Goal: Information Seeking & Learning: Learn about a topic

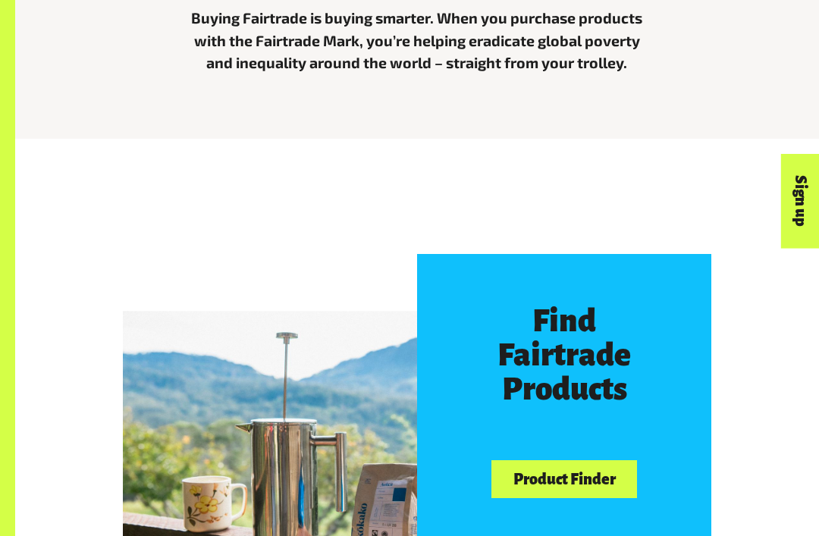
scroll to position [513, 0]
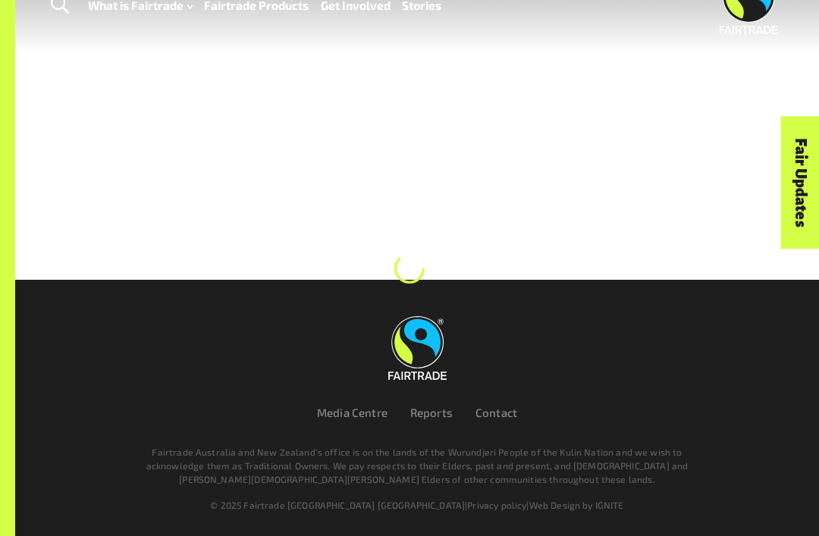
click at [785, 208] on link "Fair Updates" at bounding box center [800, 182] width 39 height 133
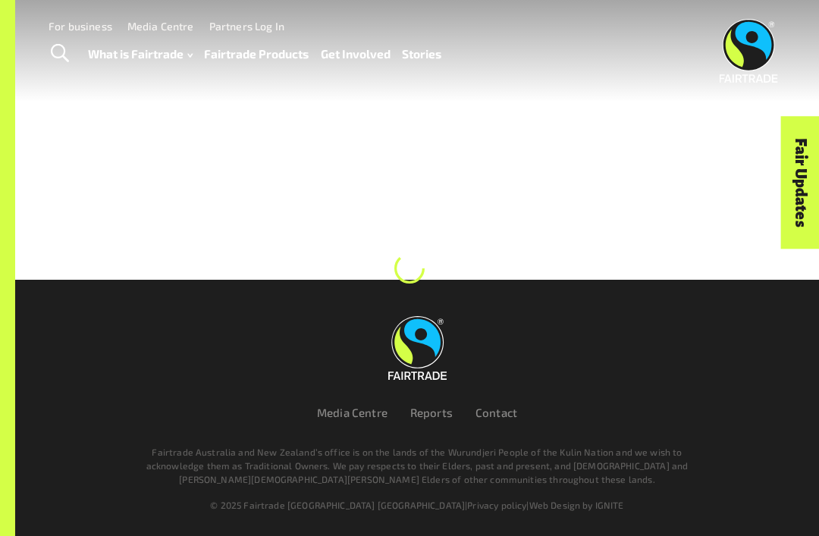
click at [281, 261] on div at bounding box center [409, 140] width 819 height 280
click at [271, 263] on div at bounding box center [409, 140] width 819 height 280
click at [422, 380] on img at bounding box center [417, 348] width 58 height 64
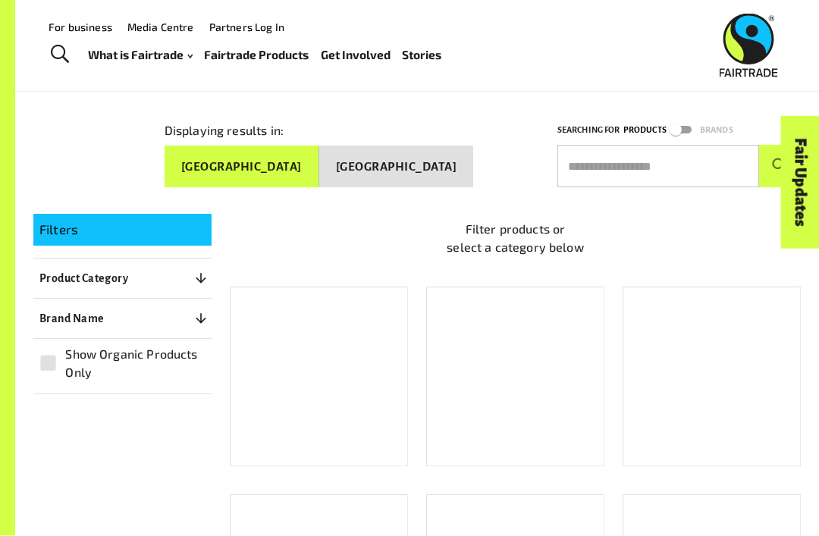
click at [312, 149] on button "[GEOGRAPHIC_DATA]" at bounding box center [242, 167] width 155 height 42
click at [315, 168] on button "Australia" at bounding box center [242, 167] width 155 height 42
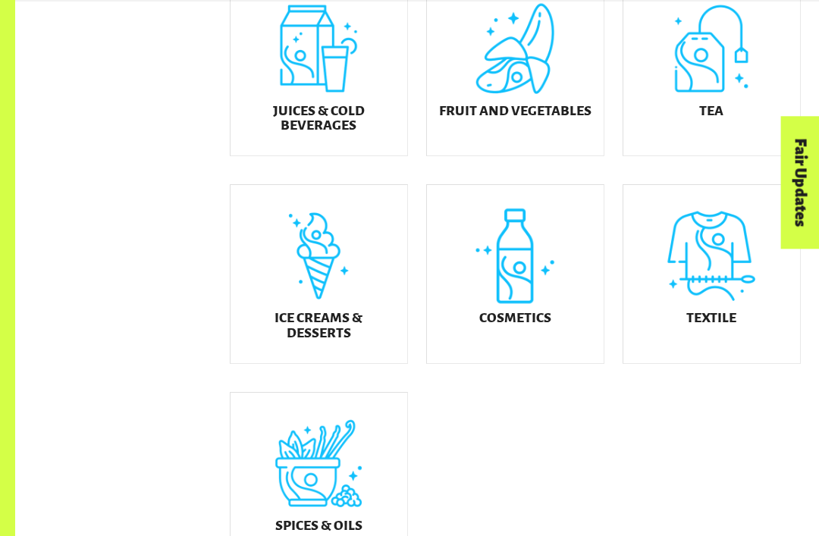
scroll to position [665, 0]
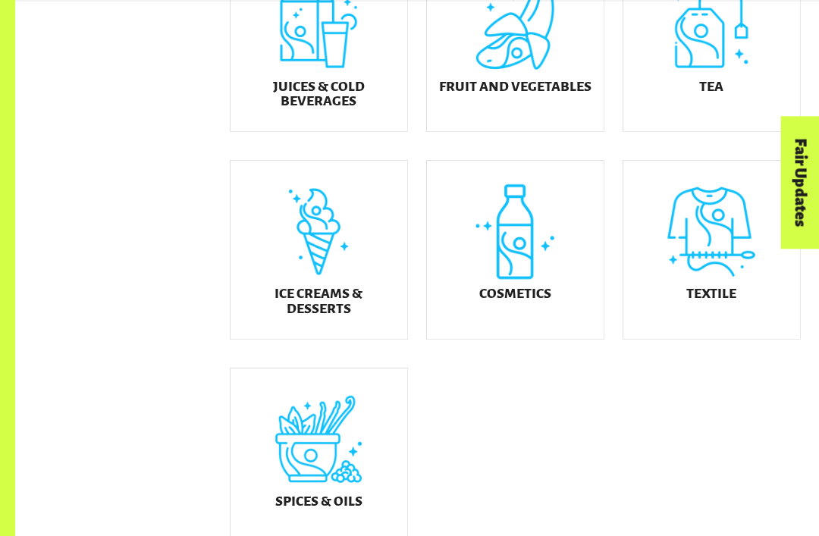
click at [690, 319] on div "Textile" at bounding box center [712, 250] width 177 height 178
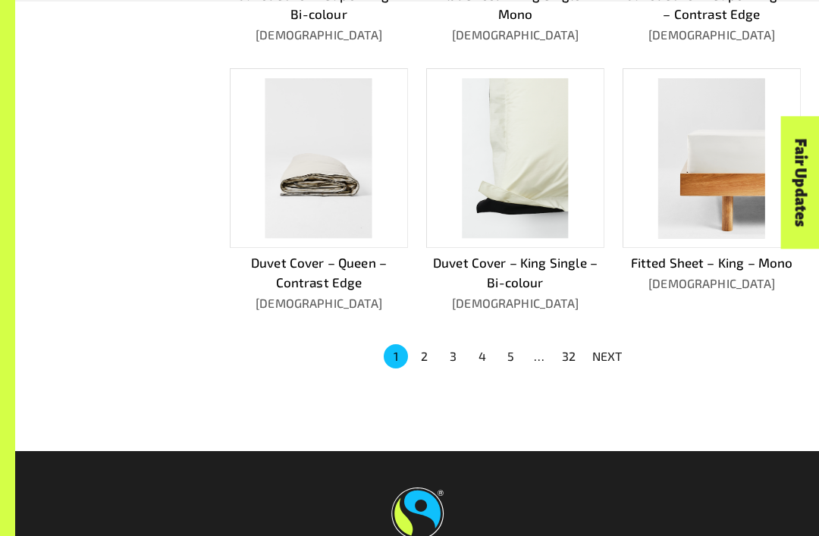
scroll to position [861, 0]
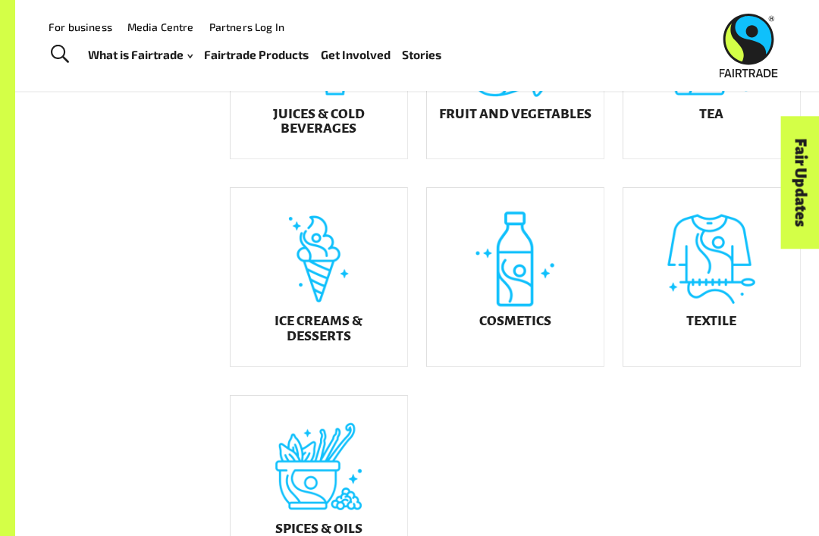
click at [265, 337] on h5 "Ice Creams & Desserts" at bounding box center [319, 329] width 152 height 30
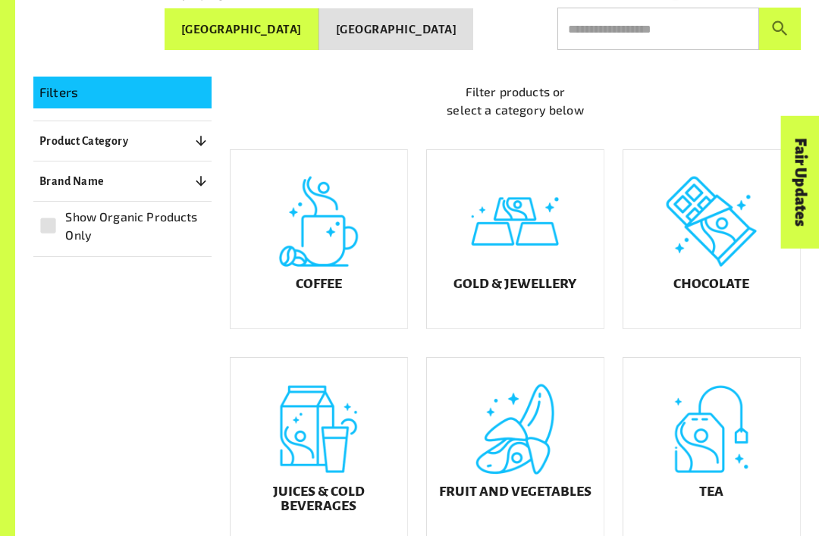
click at [474, 282] on div "Gold & Jewellery" at bounding box center [515, 240] width 177 height 178
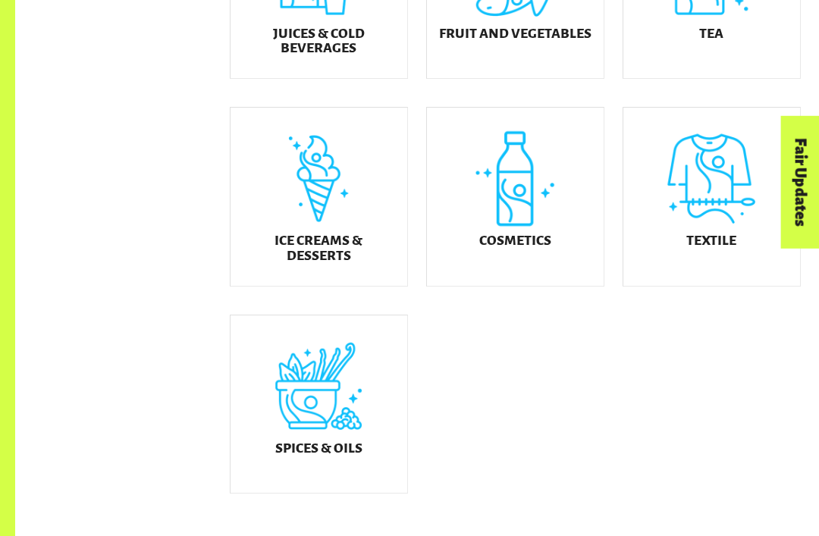
scroll to position [718, 0]
click at [496, 264] on div "Cosmetics" at bounding box center [515, 197] width 177 height 178
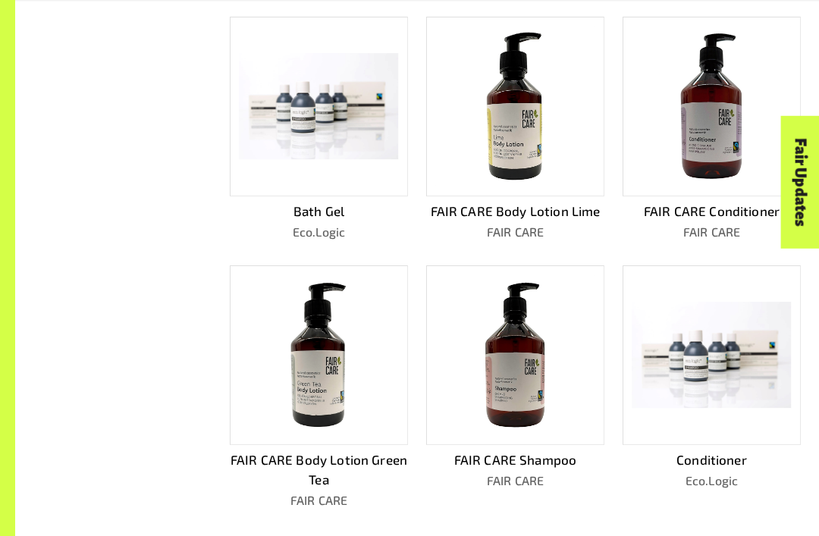
scroll to position [626, 0]
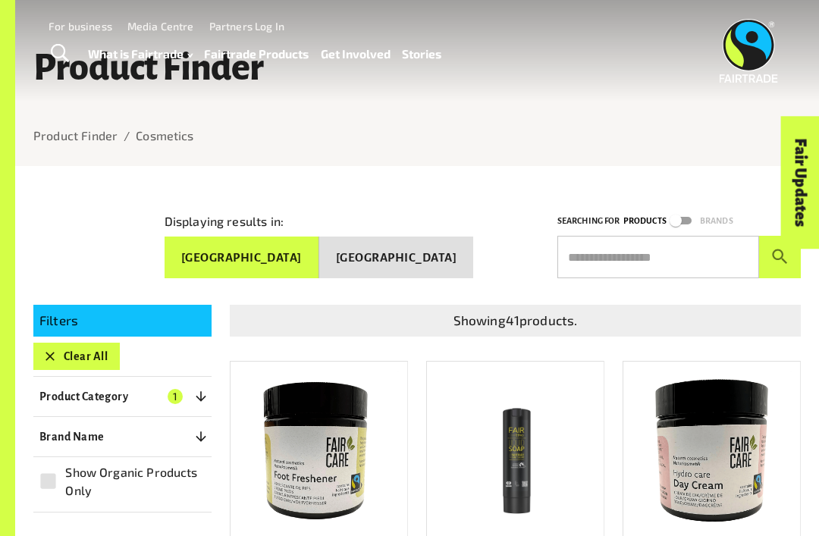
scroll to position [0, 0]
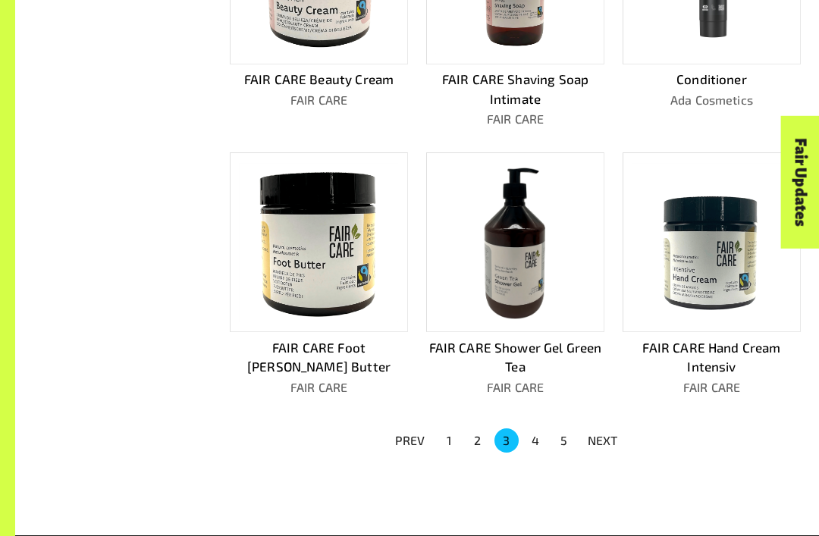
click at [539, 439] on button "4" at bounding box center [535, 441] width 24 height 24
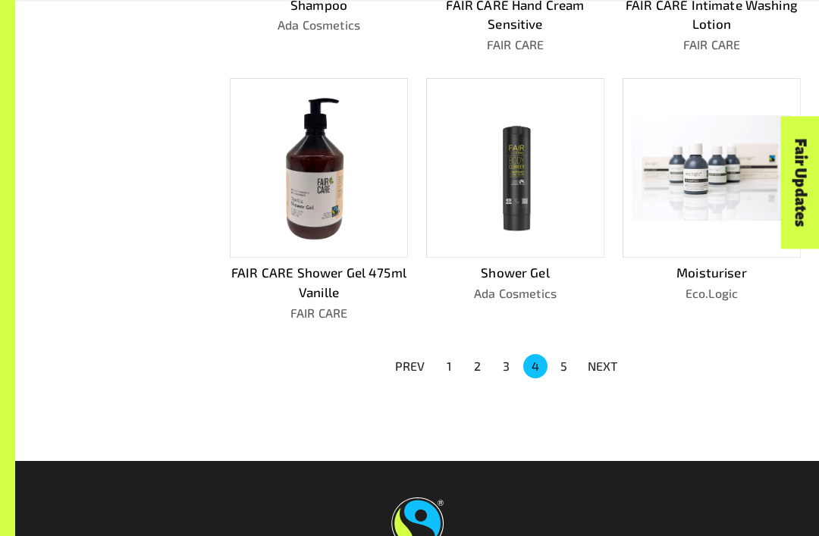
scroll to position [853, 0]
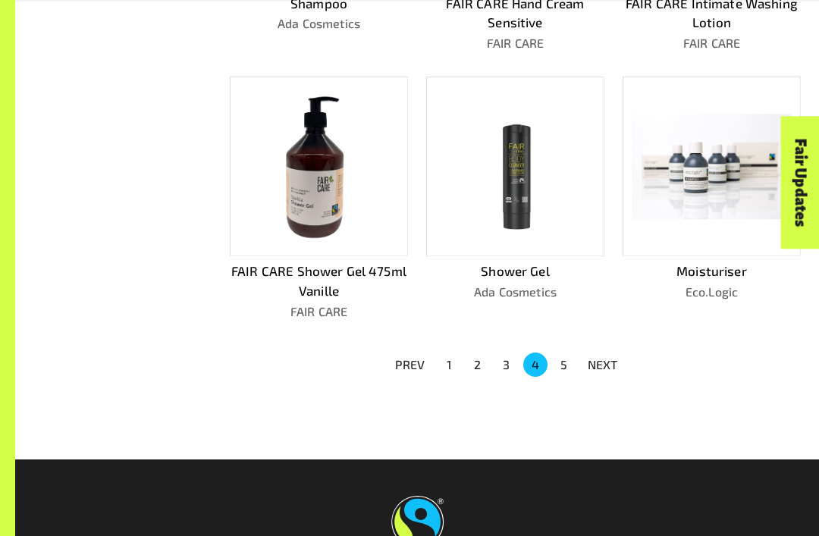
click at [570, 357] on button "5" at bounding box center [564, 365] width 24 height 24
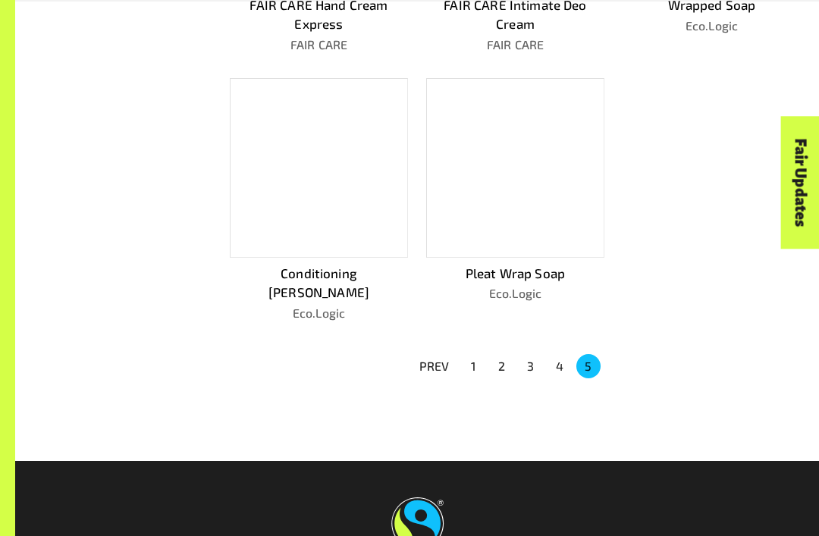
scroll to position [581, 0]
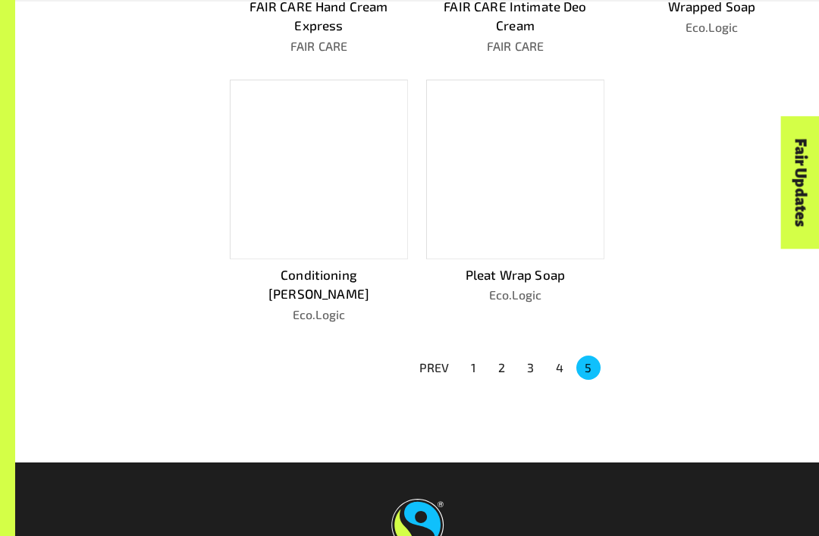
click at [467, 359] on button "1" at bounding box center [473, 368] width 24 height 24
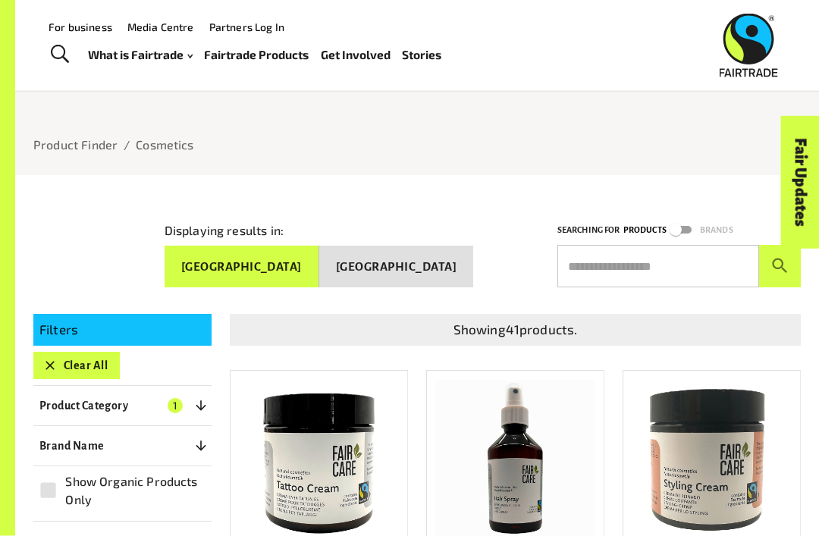
scroll to position [0, 0]
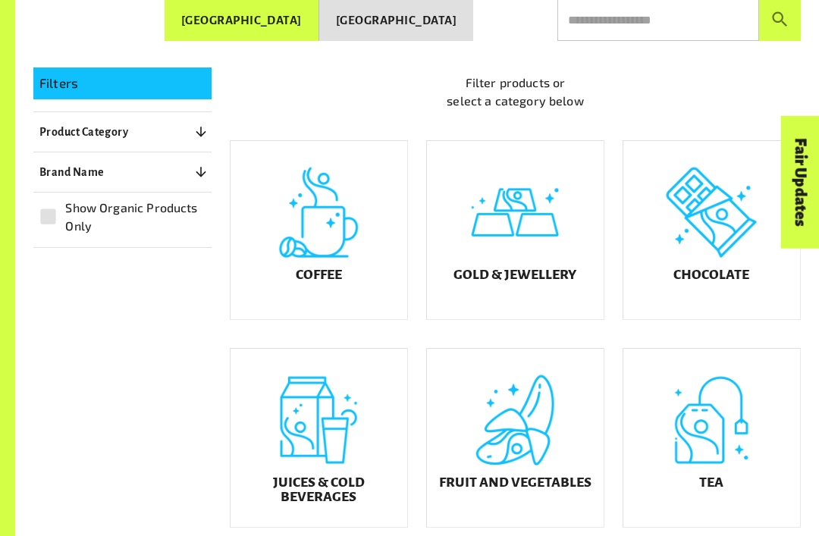
click at [287, 219] on div "Coffee" at bounding box center [319, 231] width 177 height 178
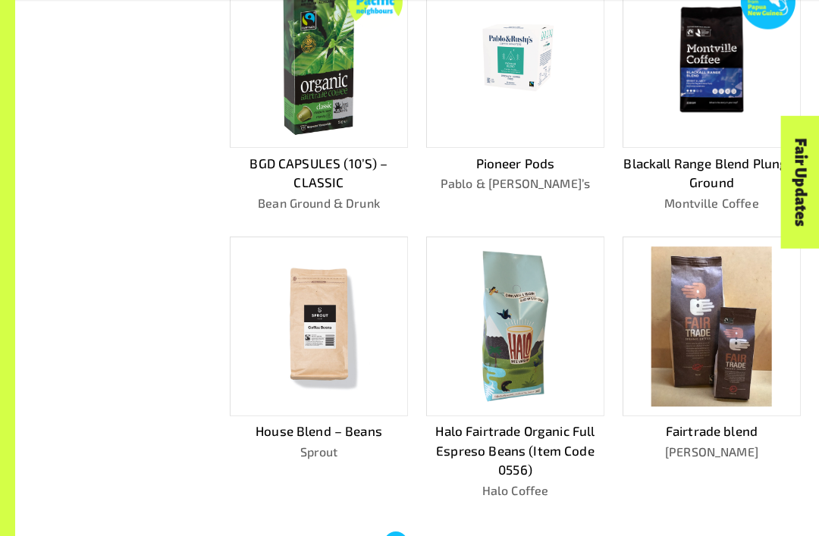
scroll to position [693, 0]
click at [424, 535] on button "2" at bounding box center [425, 544] width 24 height 24
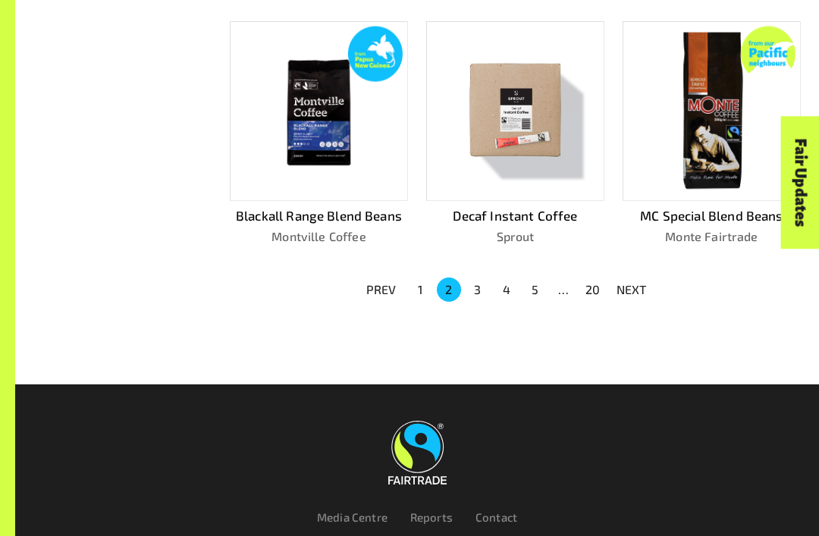
scroll to position [888, 0]
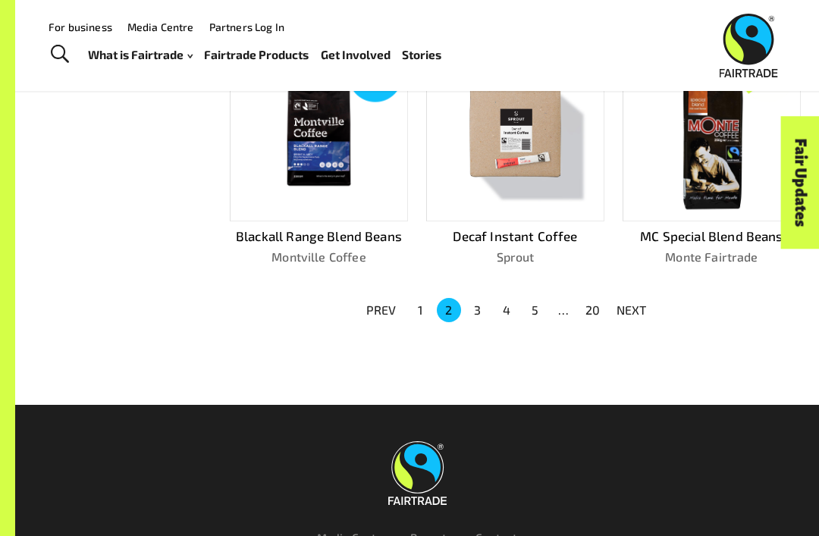
click at [482, 300] on button "3" at bounding box center [478, 310] width 24 height 24
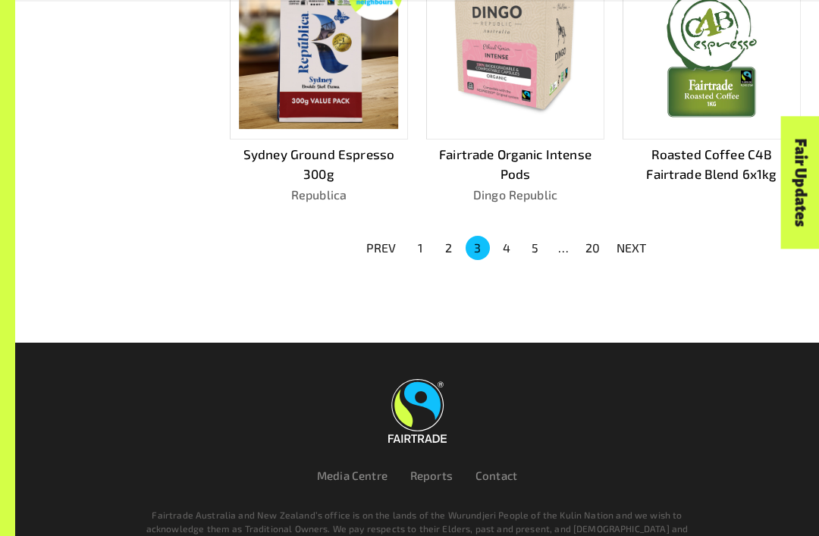
scroll to position [975, 0]
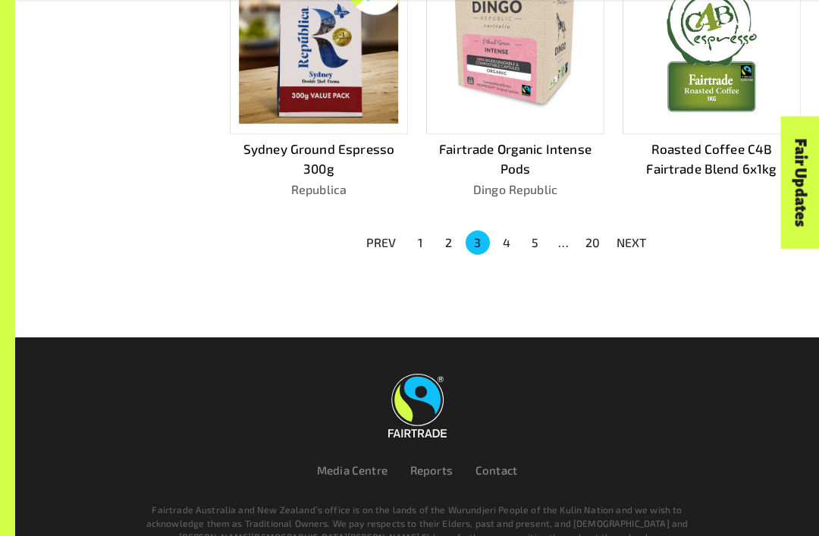
click at [506, 231] on button "4" at bounding box center [507, 243] width 24 height 24
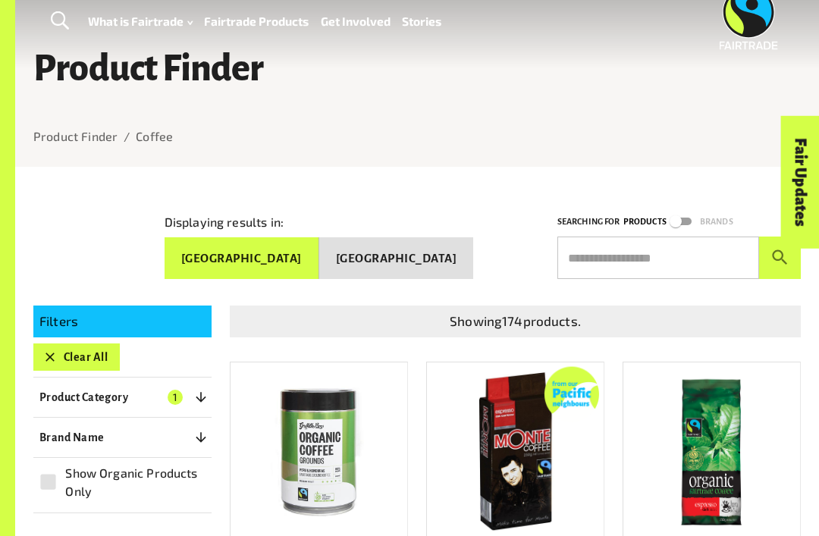
scroll to position [0, 0]
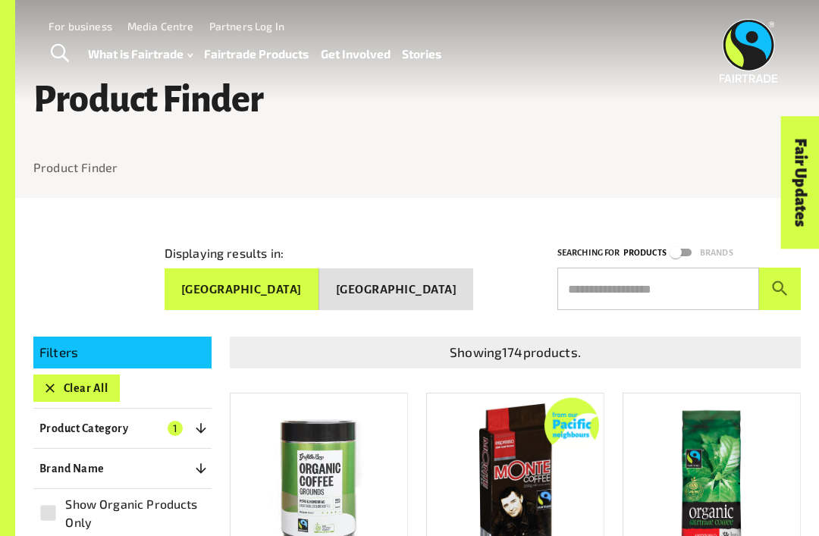
scroll to position [318, 0]
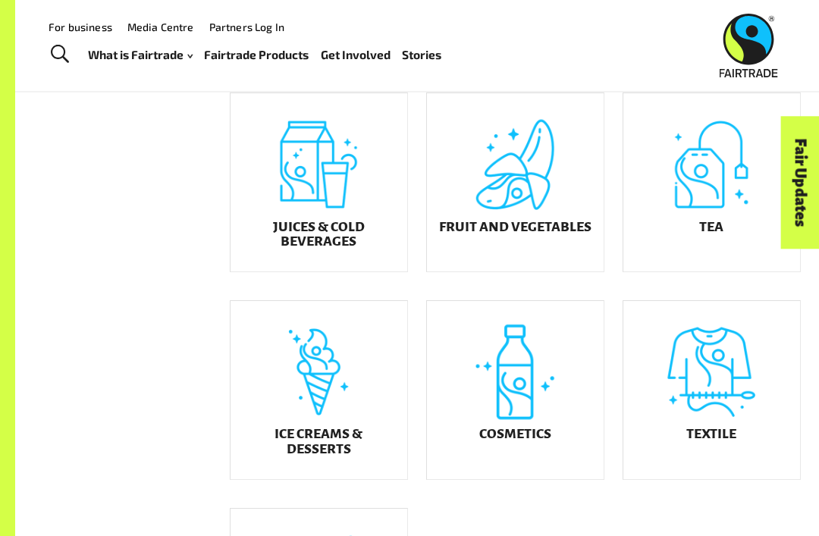
click at [310, 407] on div "Ice Creams & Desserts" at bounding box center [319, 390] width 177 height 178
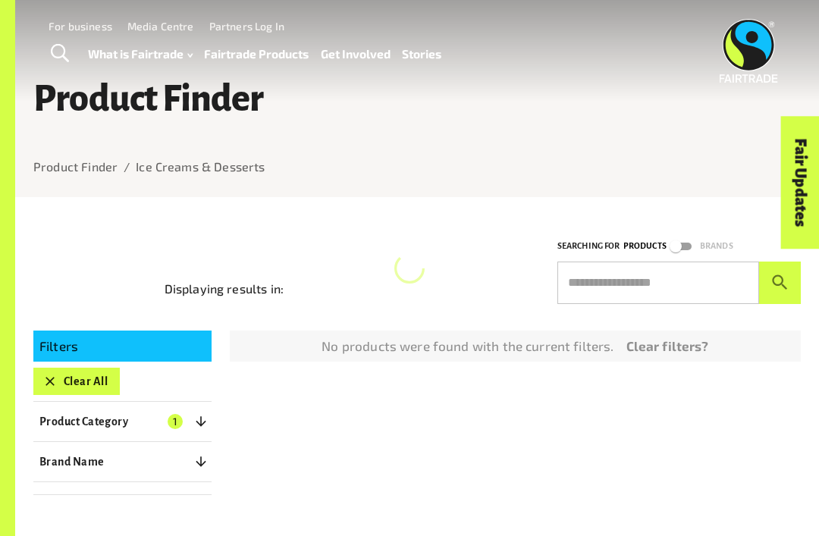
scroll to position [9, 0]
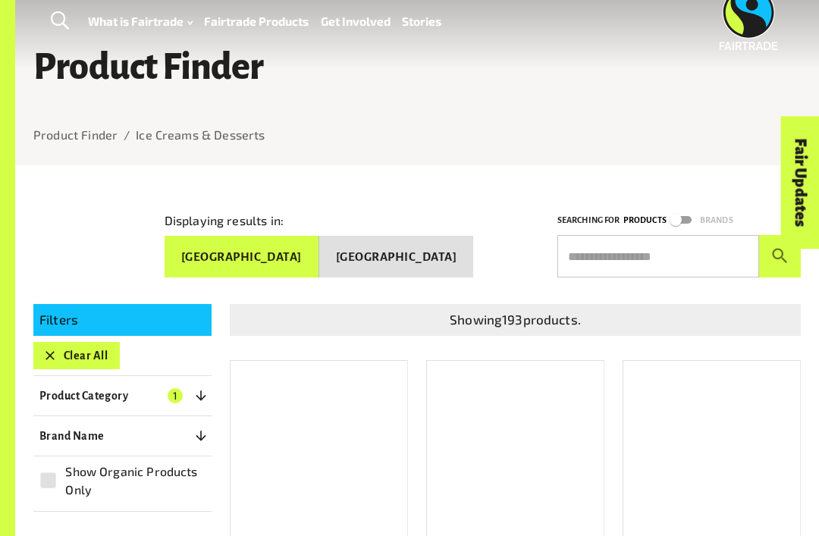
click at [55, 355] on icon "button" at bounding box center [49, 355] width 15 height 15
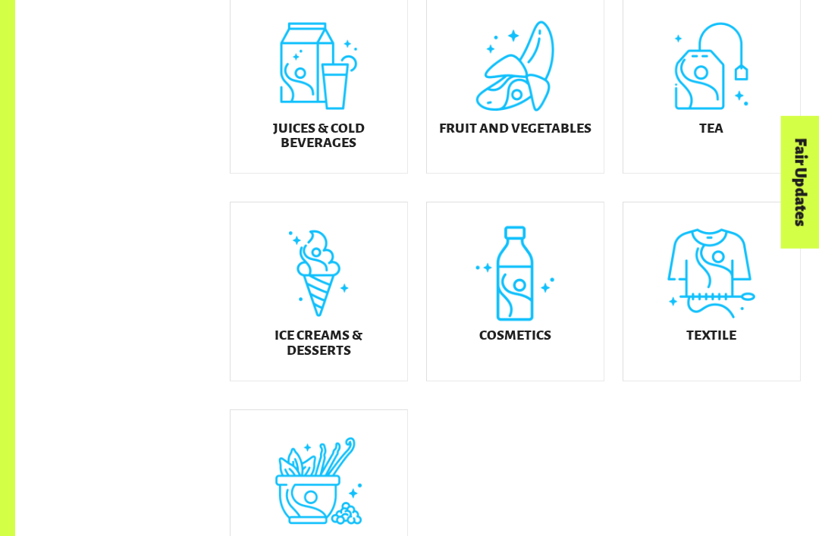
scroll to position [624, 0]
click at [271, 315] on div "Ice Creams & Desserts" at bounding box center [319, 291] width 177 height 178
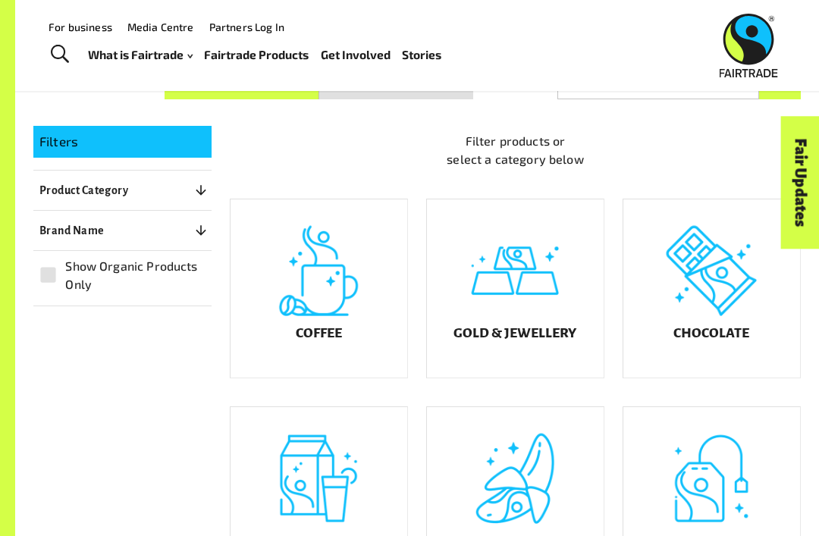
click at [328, 313] on div "Coffee" at bounding box center [319, 289] width 177 height 178
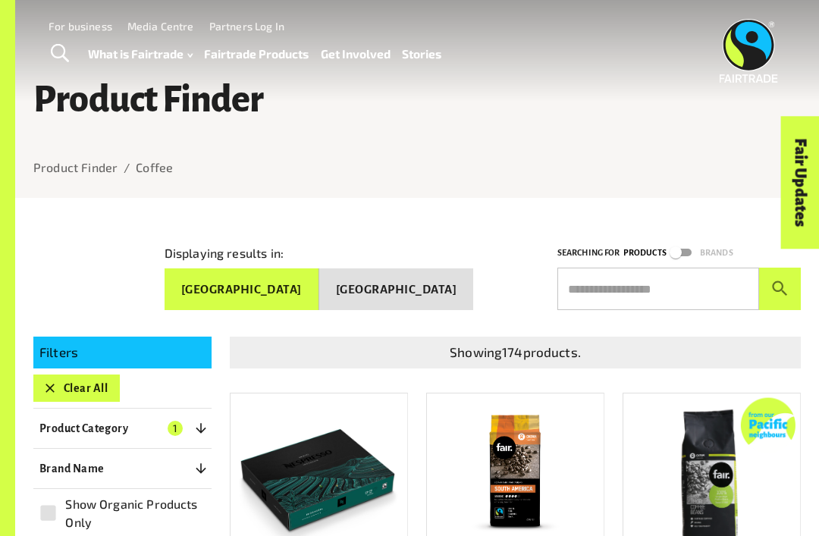
click at [55, 53] on span "Toggle Search" at bounding box center [60, 54] width 18 height 20
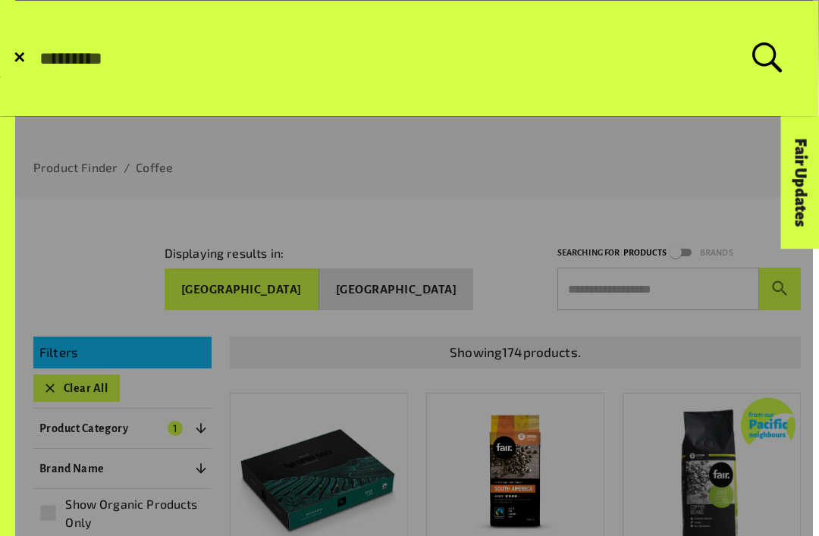
click at [59, 50] on input "Search for:" at bounding box center [395, 58] width 715 height 21
type input "******"
click at [37, 58] on button "Submit Search" at bounding box center [37, 58] width 1 height 1
click at [124, 69] on input "******" at bounding box center [395, 58] width 715 height 21
click at [37, 58] on button "Submit Search" at bounding box center [37, 58] width 1 height 1
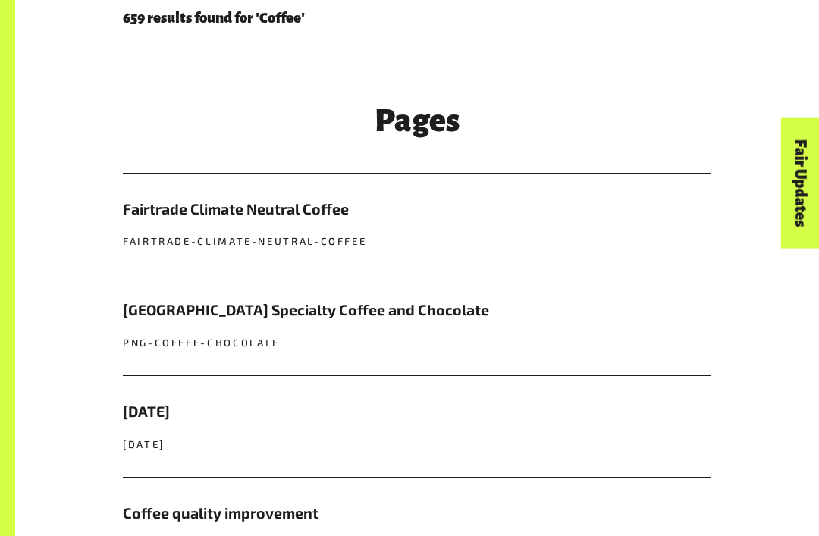
scroll to position [406, 0]
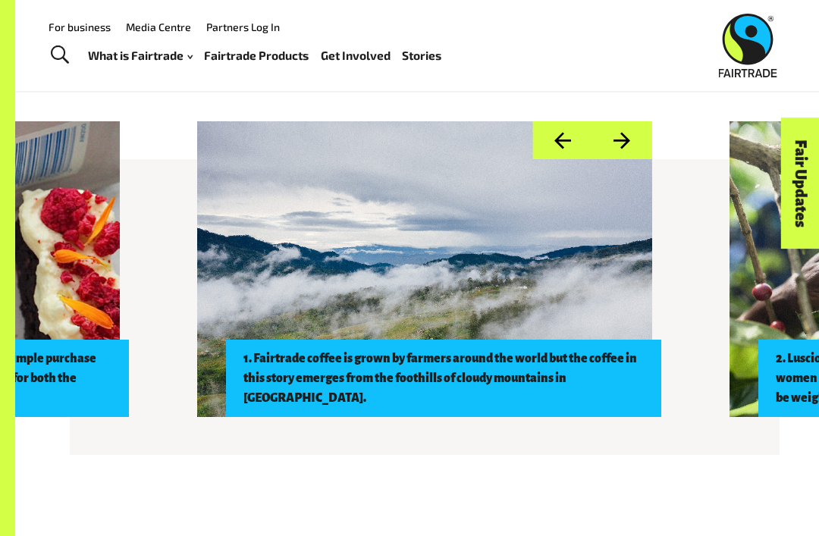
scroll to position [1045, 0]
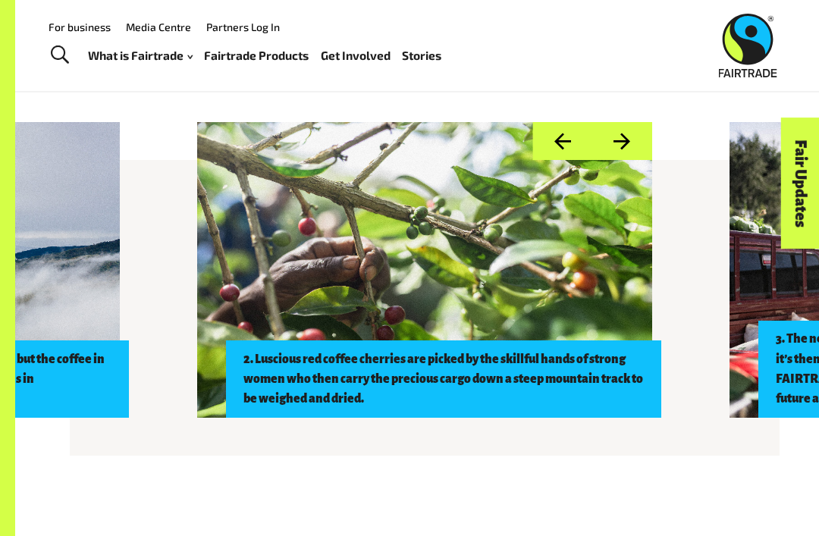
click at [467, 330] on div at bounding box center [424, 270] width 455 height 296
click at [407, 377] on div "2. Luscious red coffee cherries are picked by the skillful hands of strong wome…" at bounding box center [443, 379] width 435 height 77
click at [451, 299] on div at bounding box center [424, 270] width 455 height 296
click at [504, 304] on div at bounding box center [424, 270] width 455 height 296
click at [501, 294] on div at bounding box center [424, 270] width 455 height 296
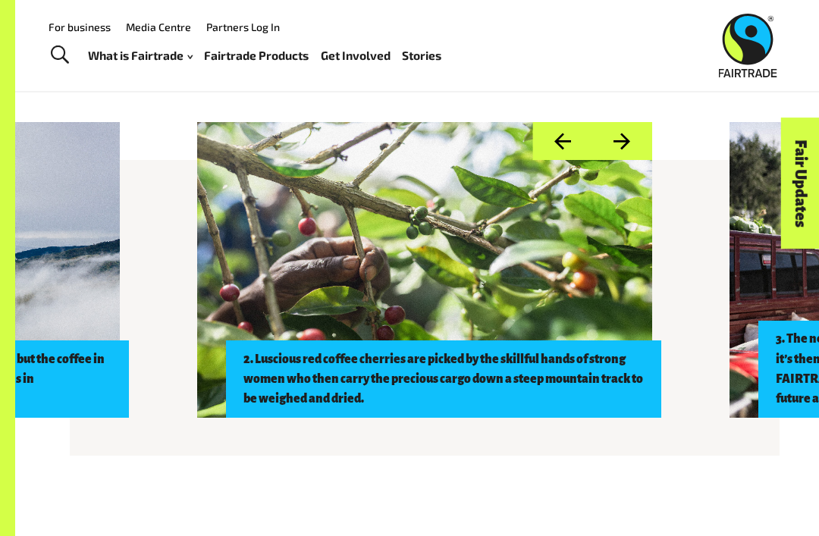
click at [520, 308] on div at bounding box center [424, 270] width 455 height 296
click at [553, 328] on div at bounding box center [424, 270] width 455 height 296
click at [520, 352] on div "2. Luscious red coffee cherries are picked by the skillful hands of strong wome…" at bounding box center [443, 379] width 435 height 77
click at [305, 240] on div at bounding box center [424, 270] width 455 height 296
click at [313, 236] on div at bounding box center [424, 270] width 455 height 296
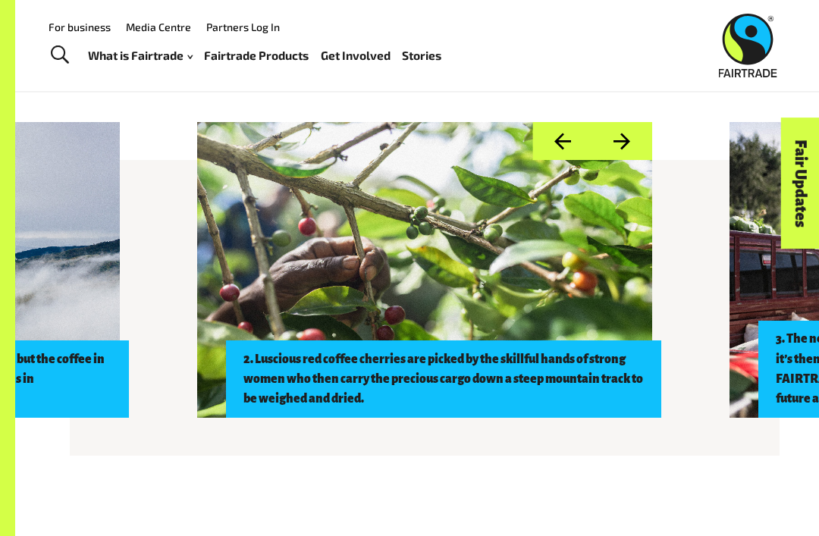
click at [627, 130] on button "Next" at bounding box center [622, 141] width 60 height 39
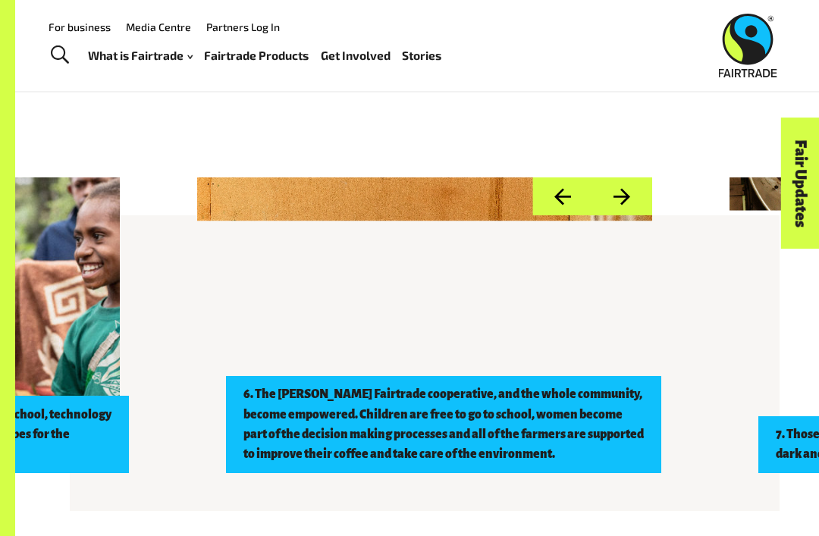
scroll to position [992, 0]
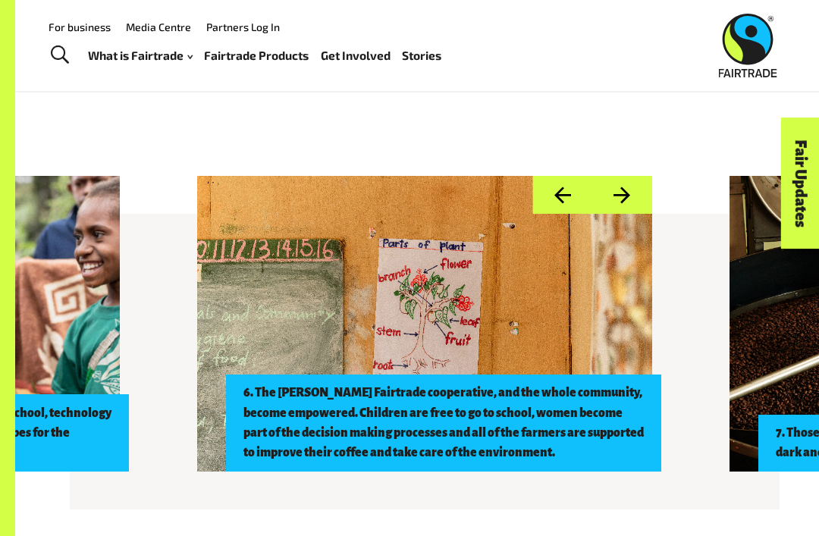
click at [534, 301] on div at bounding box center [424, 324] width 455 height 296
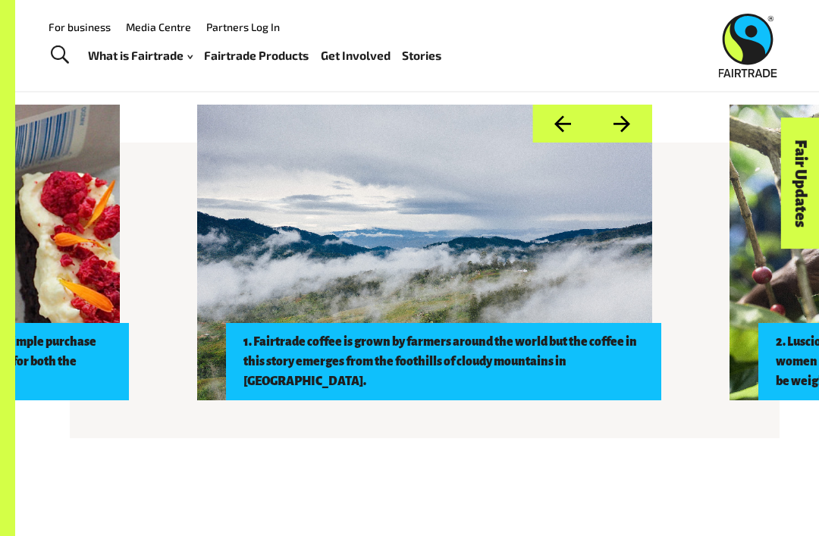
scroll to position [1064, 0]
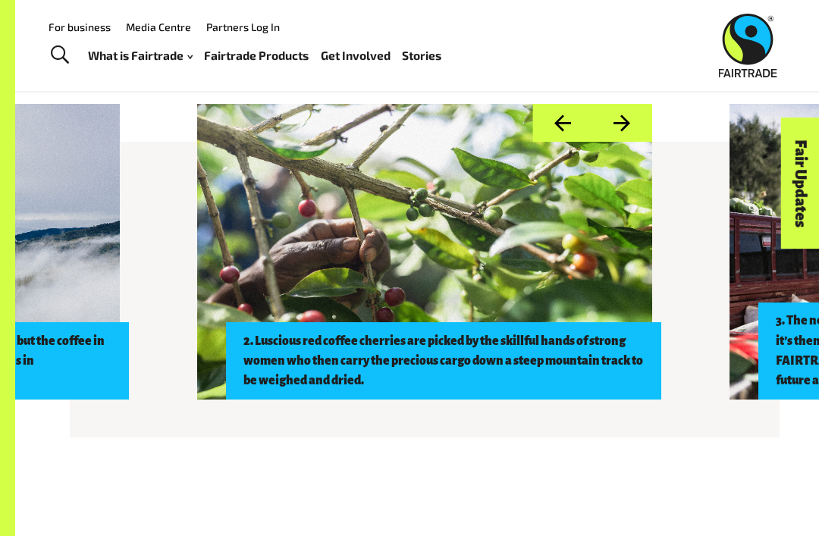
click at [627, 110] on button "Next" at bounding box center [622, 123] width 60 height 39
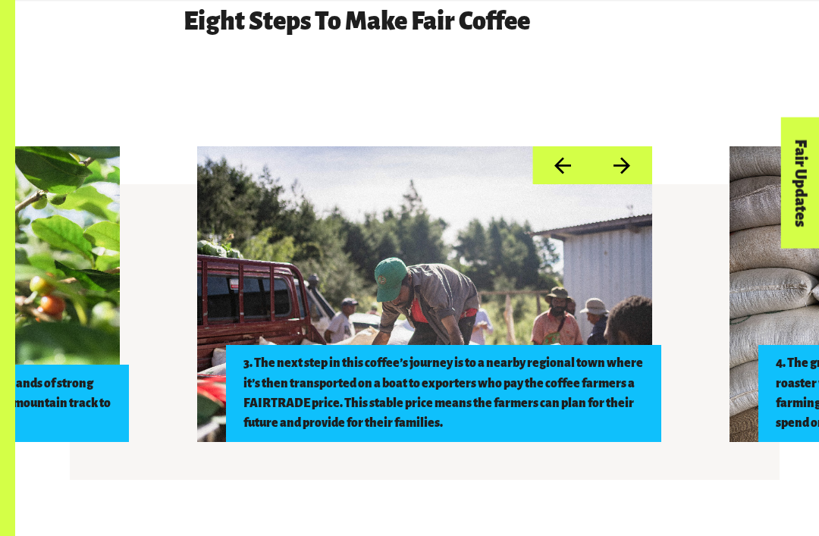
scroll to position [1021, 0]
click at [612, 158] on button "Next" at bounding box center [622, 165] width 60 height 39
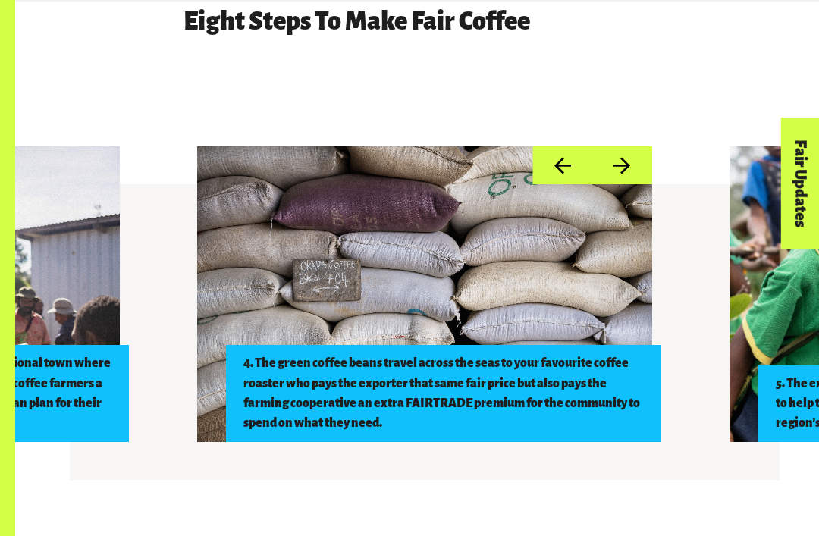
click at [618, 162] on button "Next" at bounding box center [622, 165] width 60 height 39
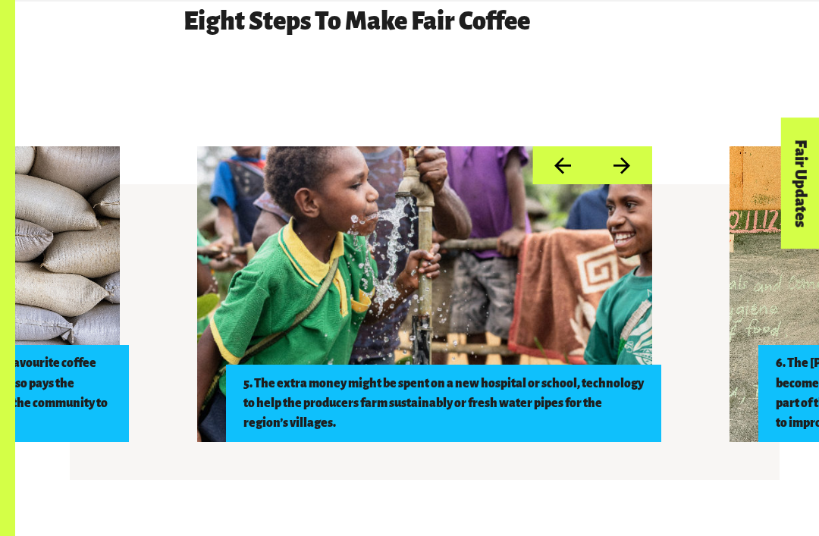
click at [629, 162] on button "Next" at bounding box center [622, 165] width 60 height 39
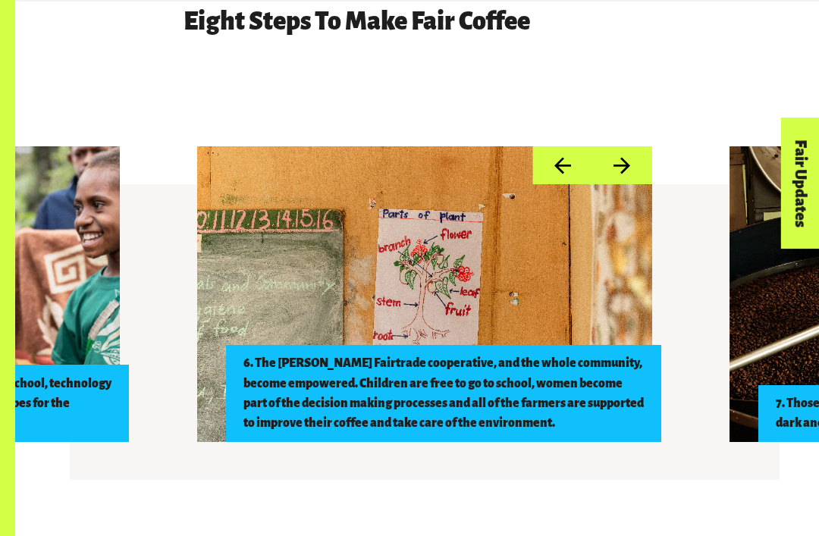
click at [625, 162] on button "Next" at bounding box center [622, 165] width 60 height 39
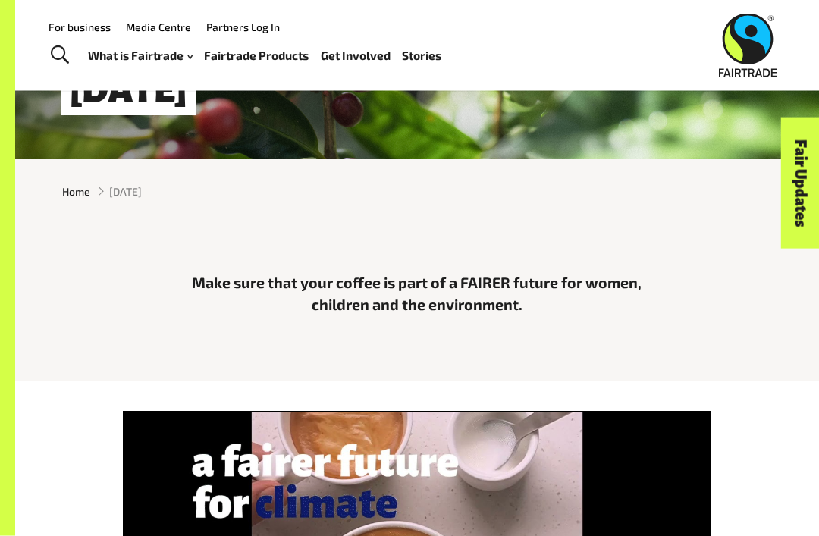
scroll to position [0, 0]
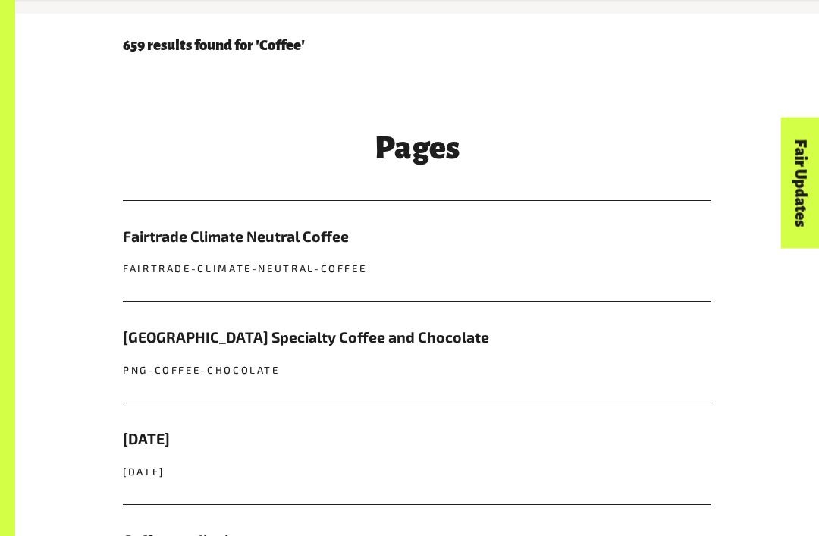
scroll to position [377, 0]
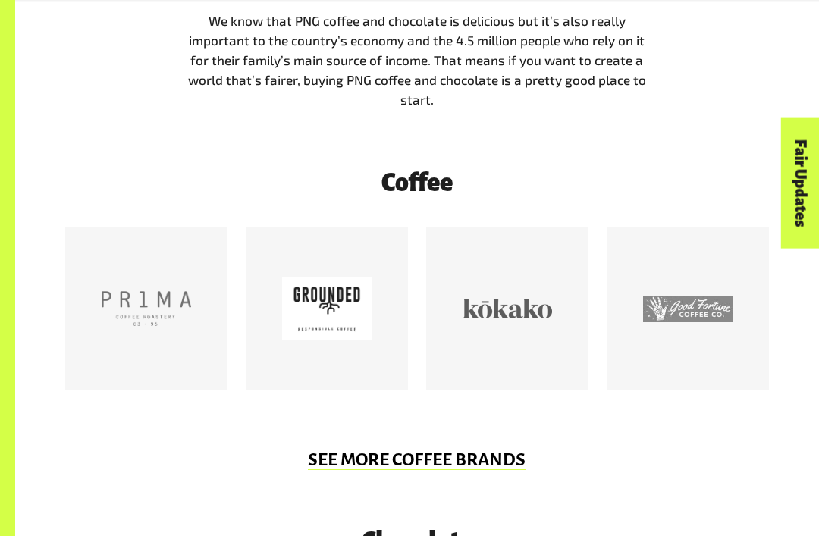
scroll to position [1810, 0]
click at [734, 451] on div "SEE MORE COFFEE BRANDs" at bounding box center [417, 465] width 728 height 29
click at [328, 269] on div at bounding box center [327, 309] width 90 height 90
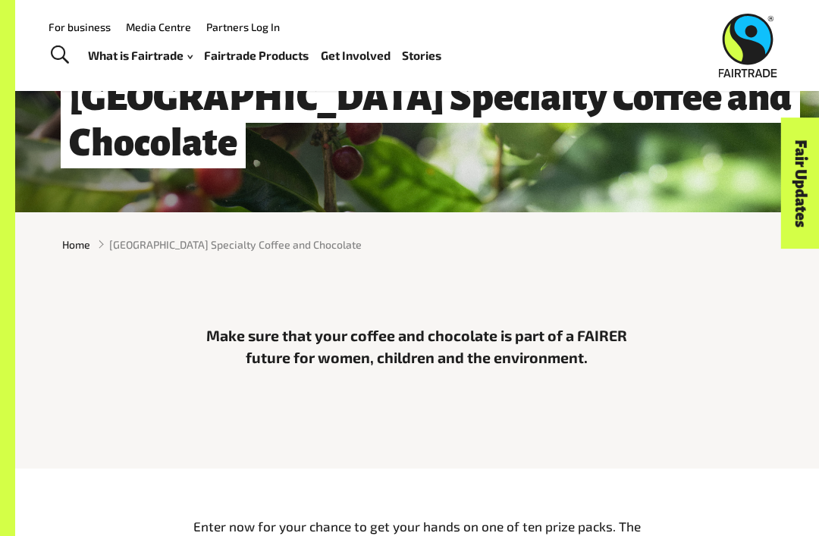
scroll to position [0, 0]
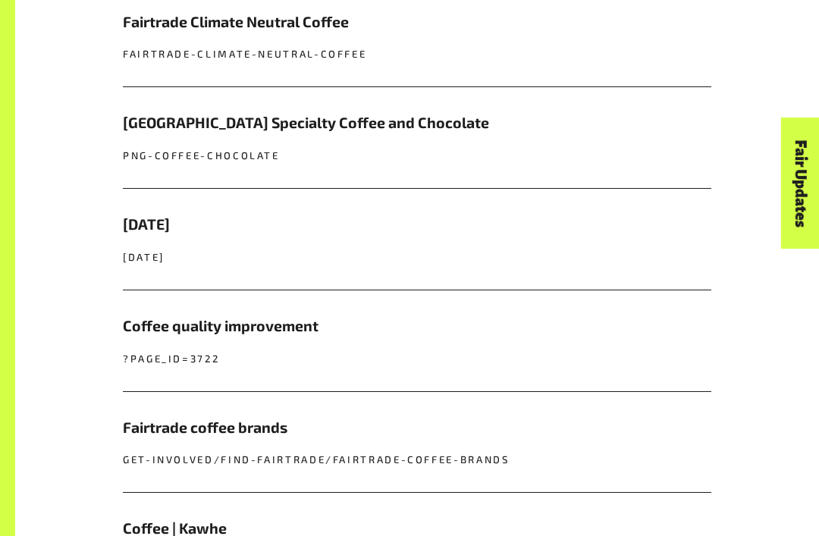
scroll to position [585, 0]
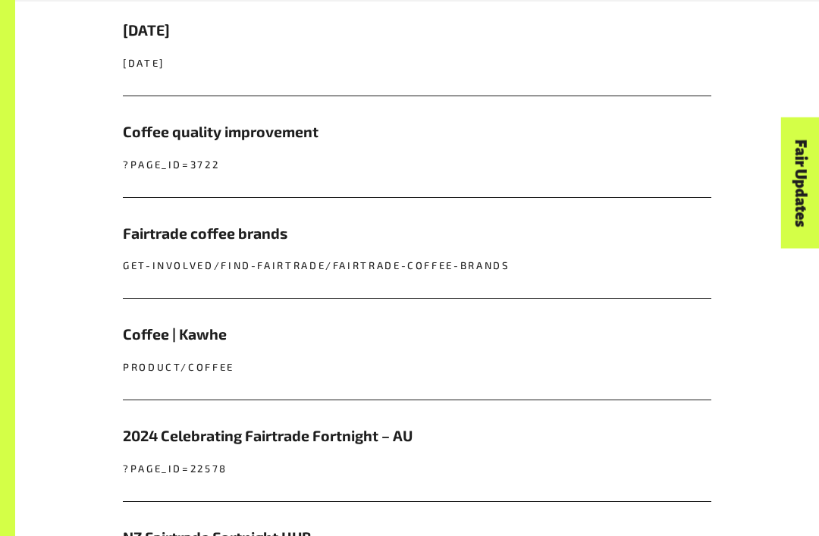
scroll to position [807, 0]
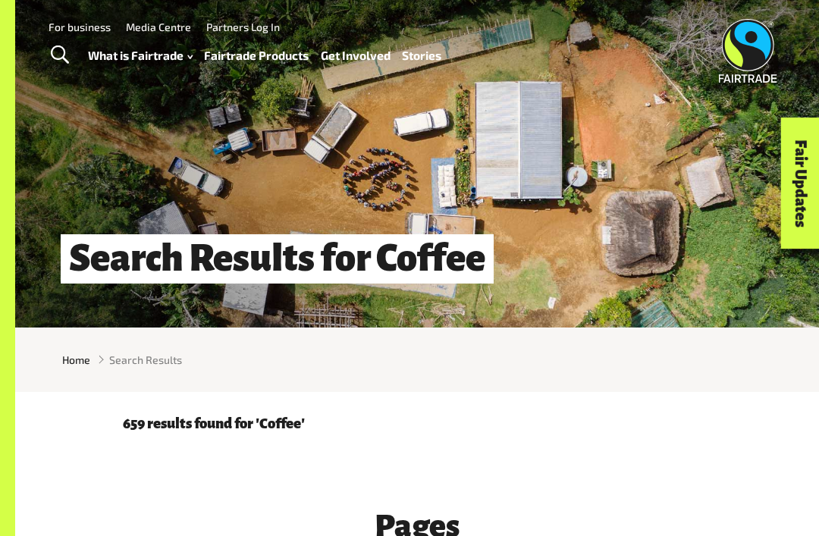
click at [54, 49] on span "Toggle Search" at bounding box center [60, 56] width 18 height 20
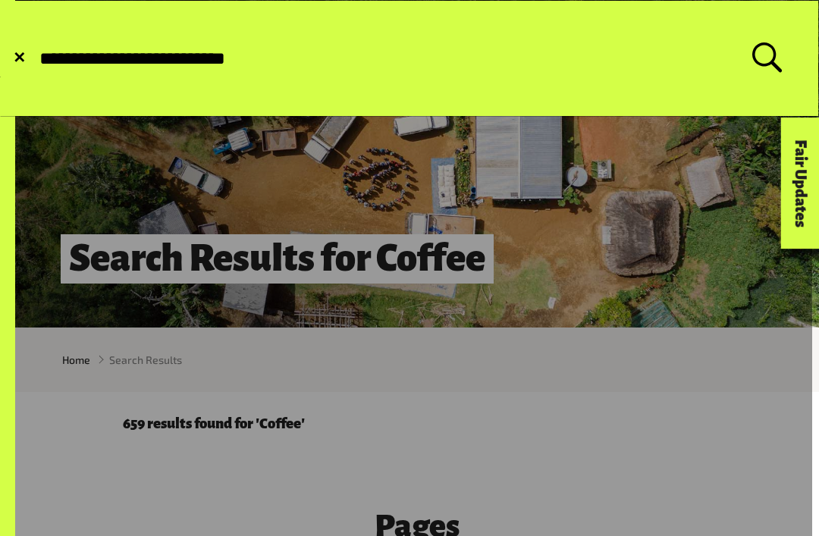
type input "**********"
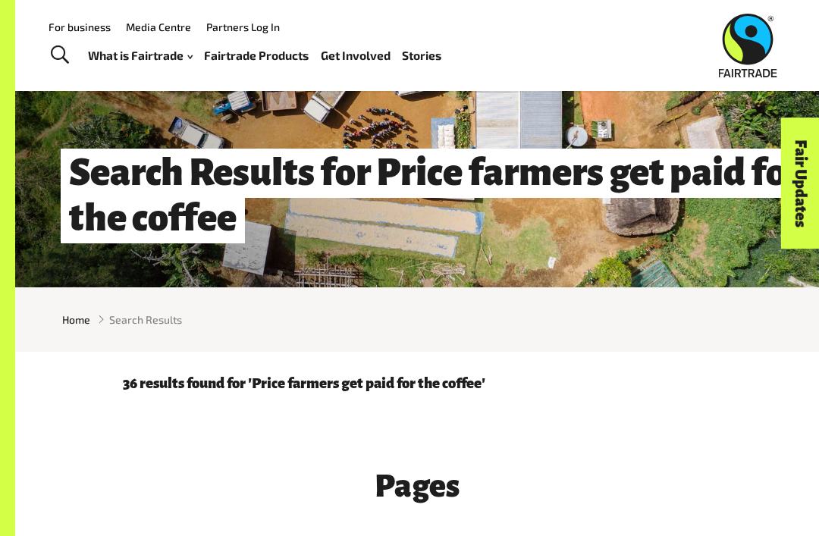
scroll to position [27, 0]
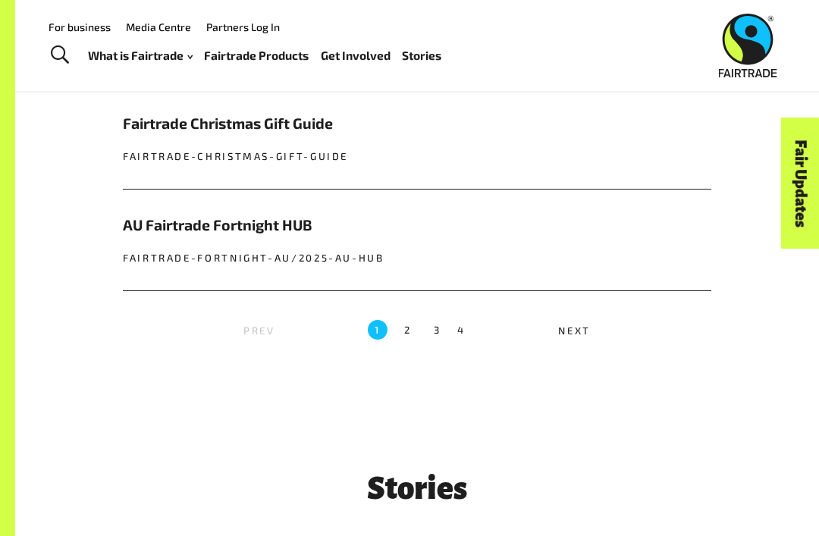
scroll to position [1505, 0]
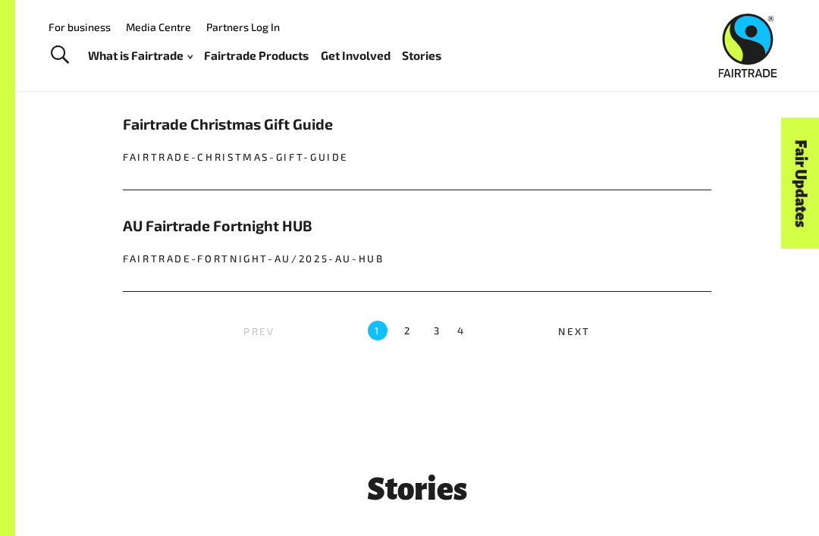
click at [401, 321] on label "2" at bounding box center [408, 331] width 20 height 20
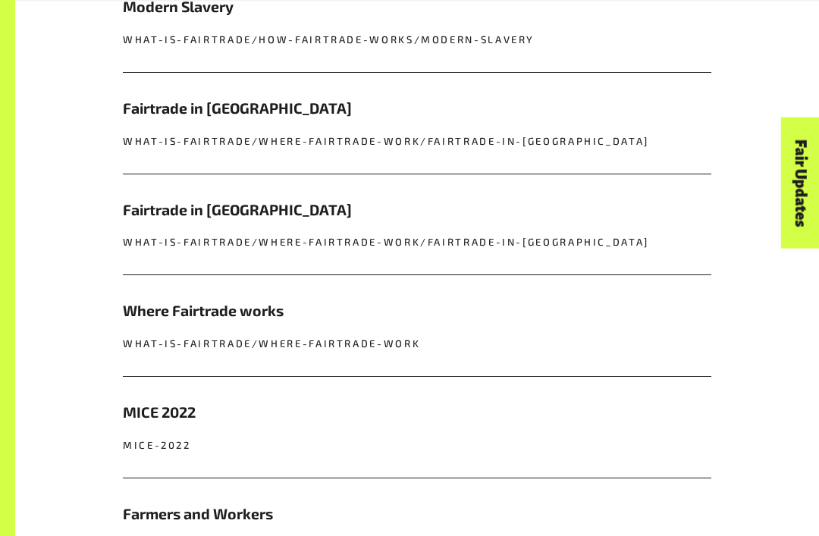
scroll to position [806, 0]
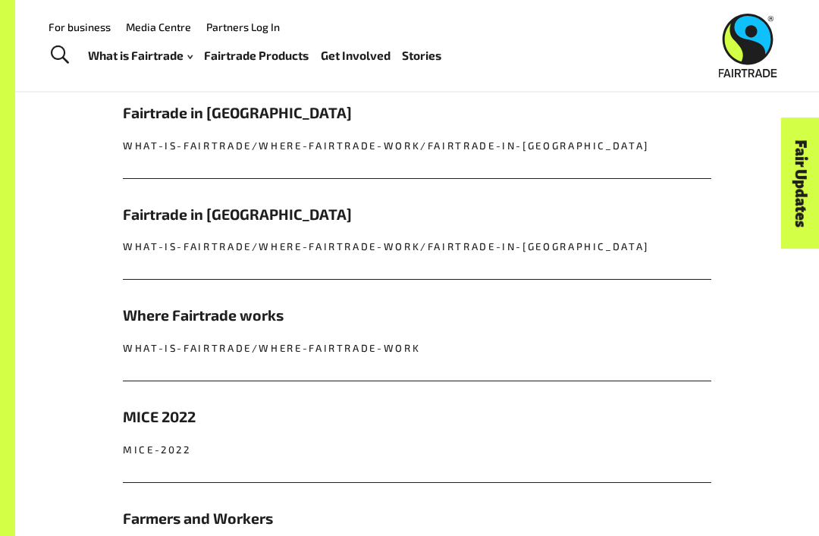
click at [185, 247] on p "what-is-fairtrade/where-fairtrade-work/fairtrade-in-papua-new-guinea" at bounding box center [417, 247] width 589 height 15
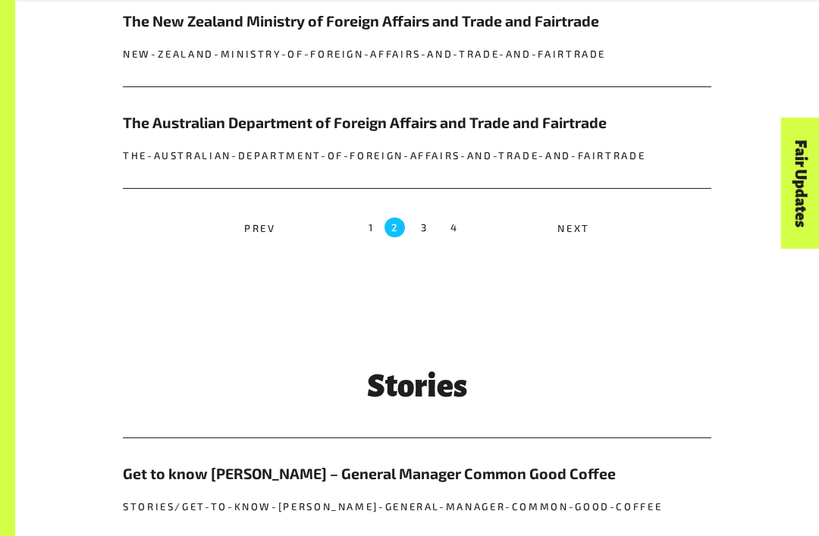
scroll to position [1630, 0]
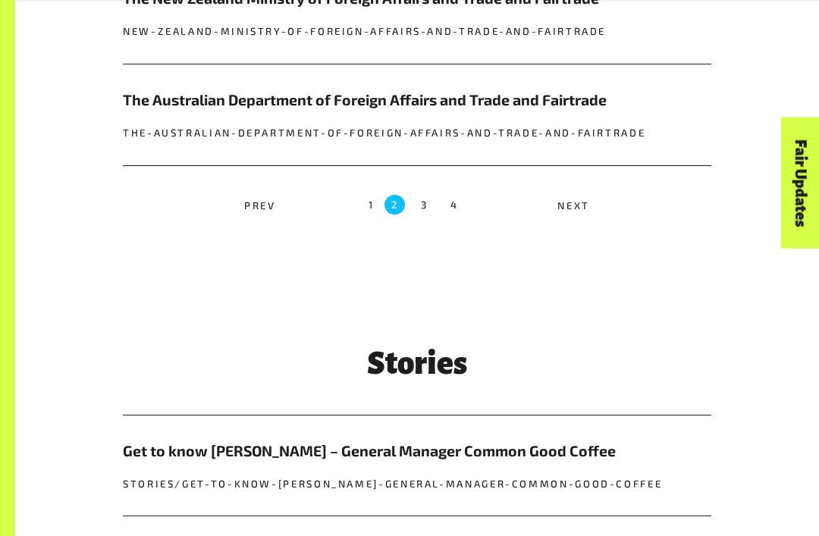
click at [428, 201] on label "3" at bounding box center [425, 206] width 20 height 20
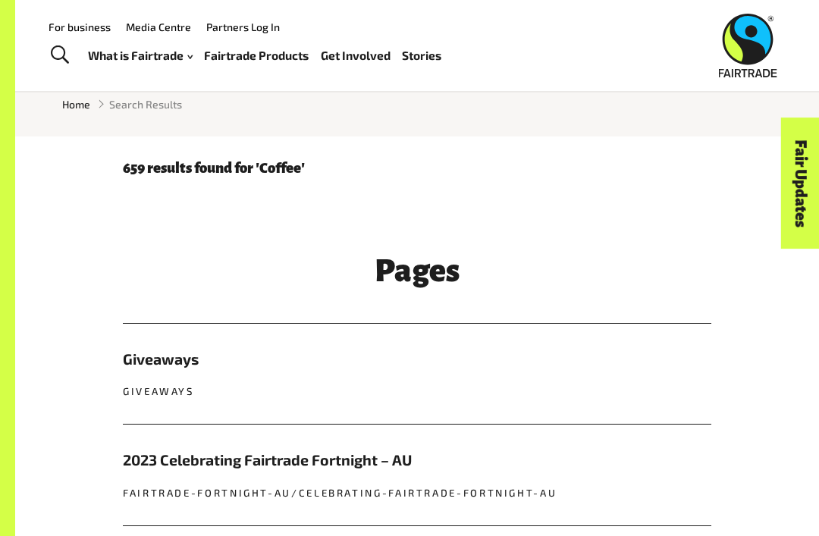
scroll to position [181, 0]
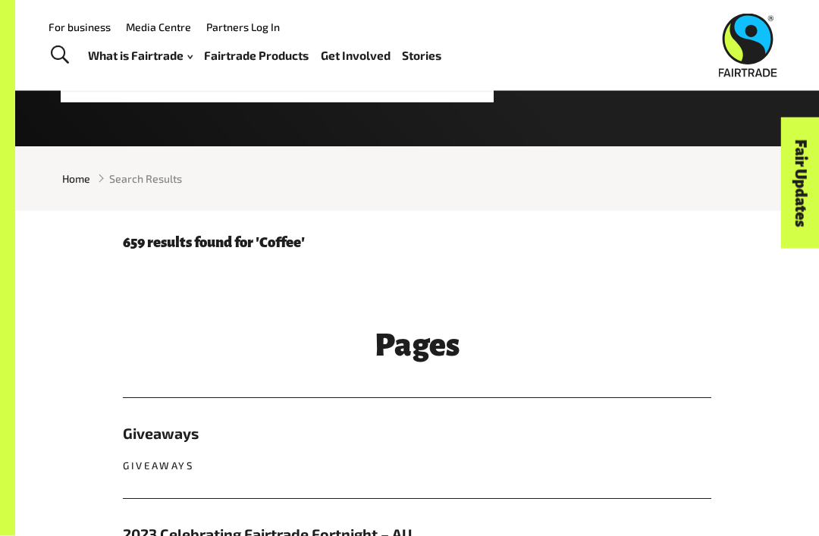
click at [55, 51] on span "Toggle Search" at bounding box center [60, 56] width 18 height 20
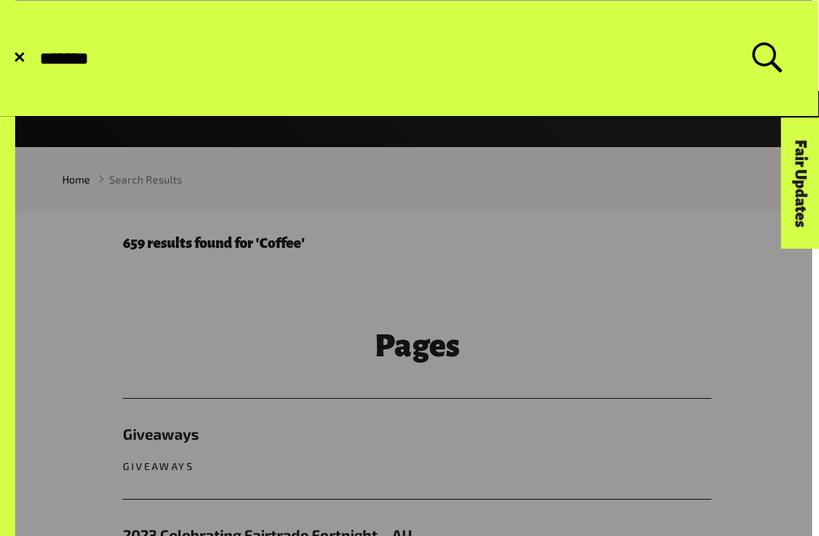
type input "********"
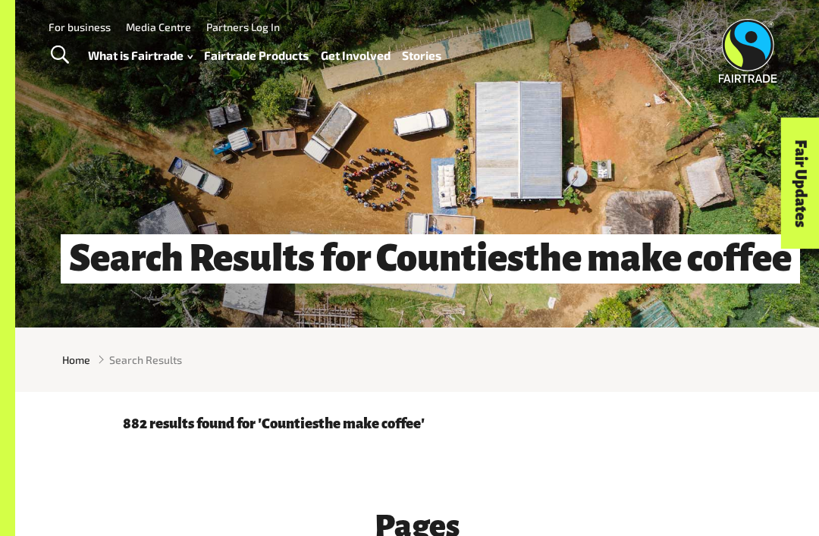
click at [58, 64] on span "Toggle Search" at bounding box center [60, 56] width 18 height 20
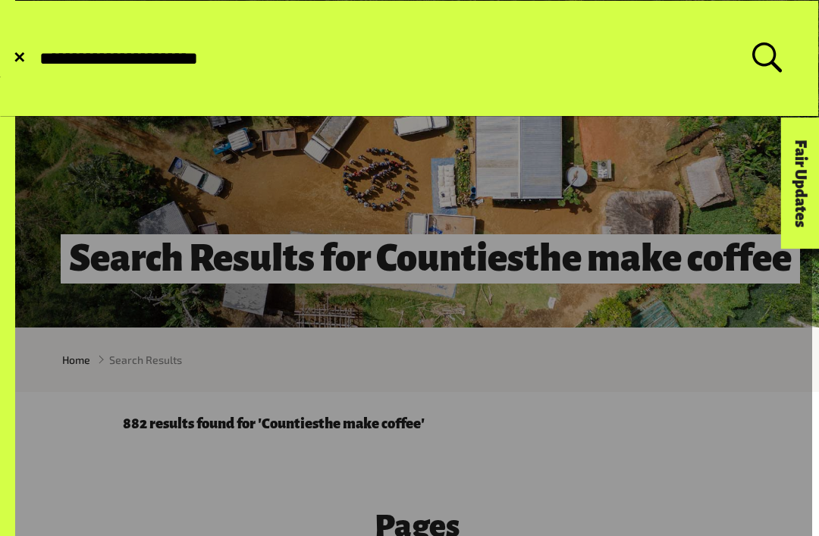
type input "**********"
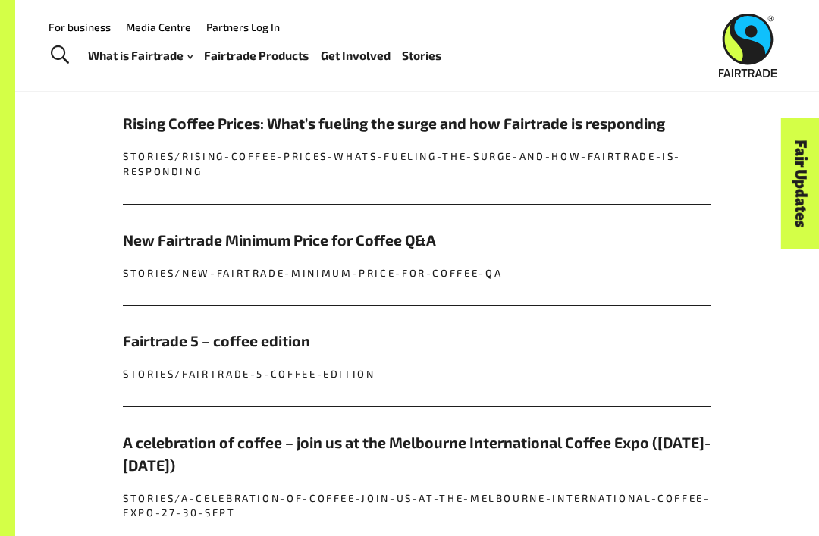
scroll to position [1102, 0]
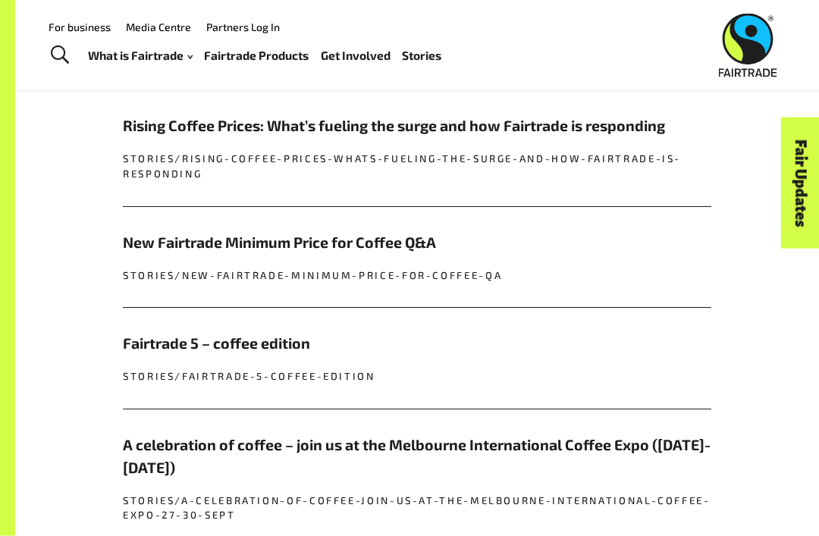
click at [629, 341] on h5 "Fairtrade 5 – coffee edition" at bounding box center [417, 344] width 589 height 22
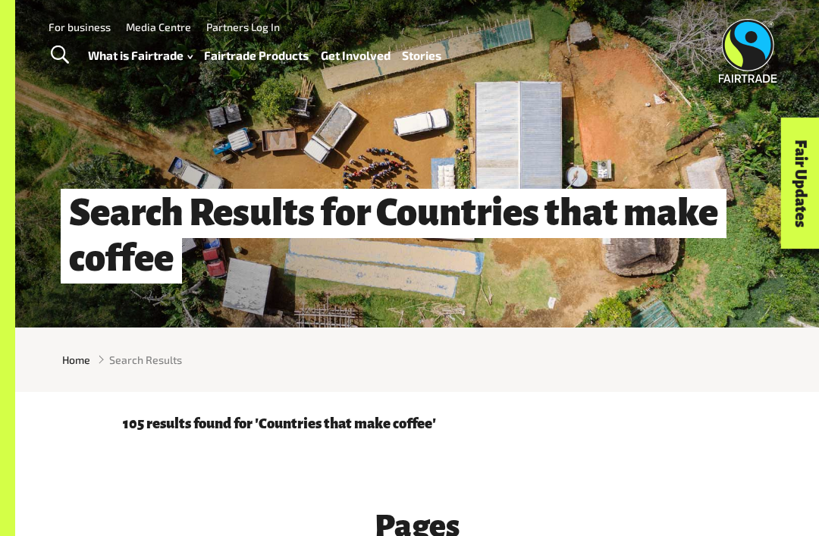
click at [63, 57] on span "Toggle Search" at bounding box center [60, 56] width 18 height 20
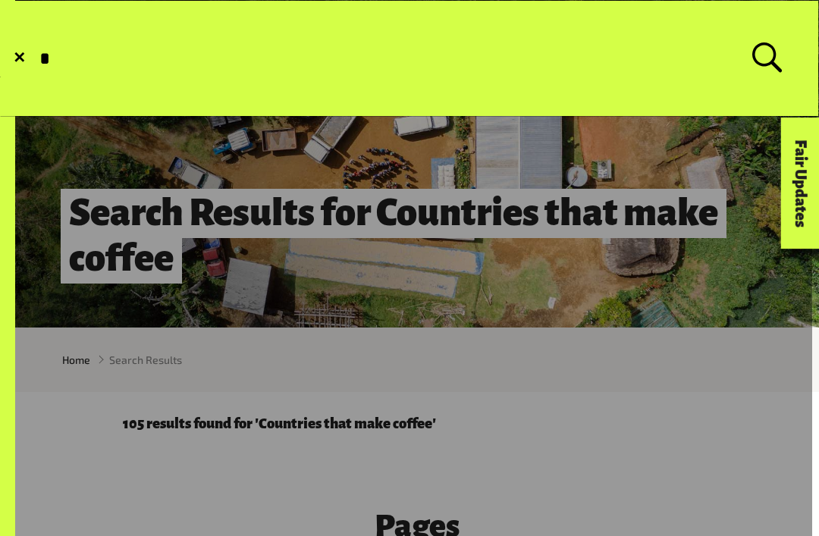
type input "**"
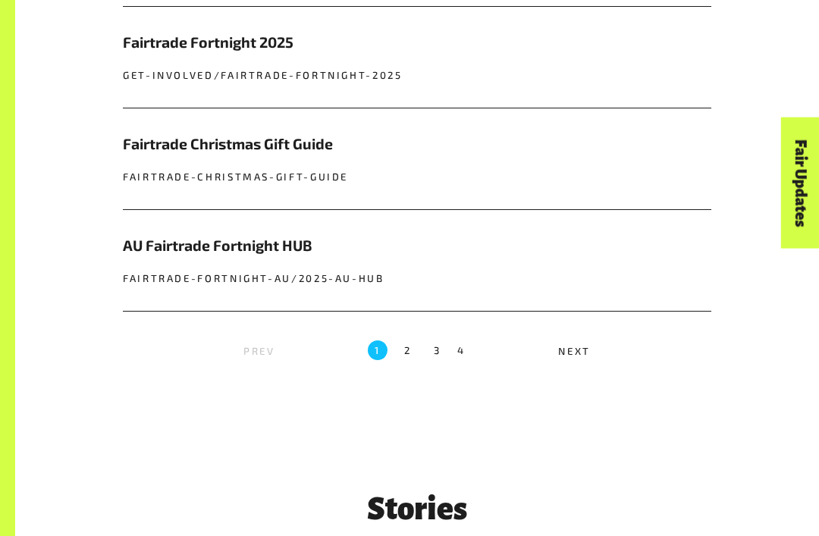
scroll to position [1487, 0]
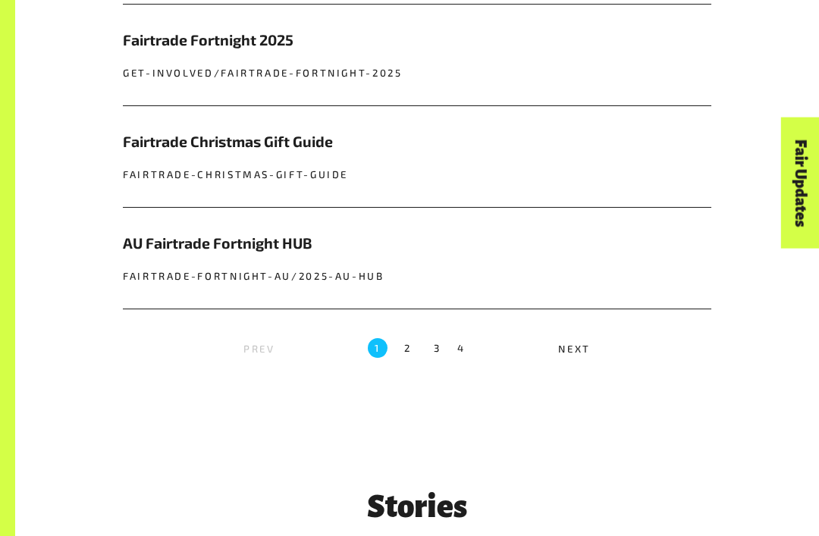
click at [402, 339] on label "2" at bounding box center [408, 349] width 20 height 20
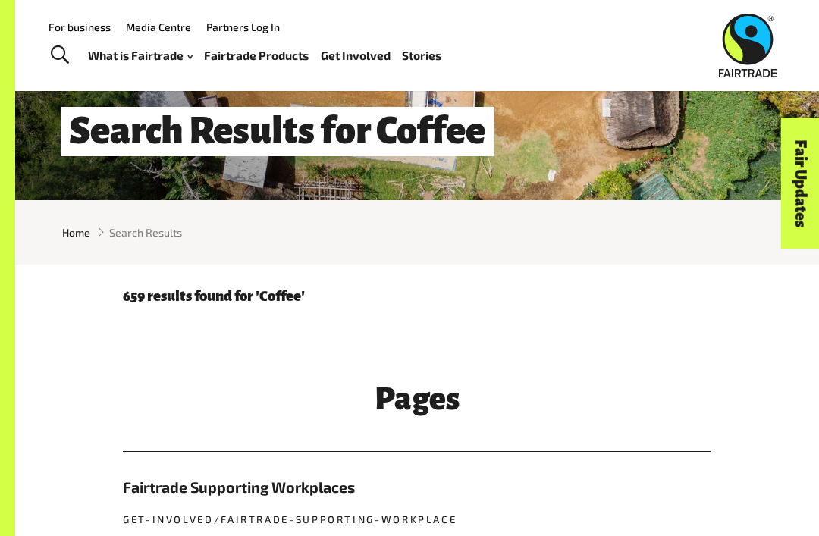
scroll to position [127, 0]
click at [64, 55] on span "Toggle Search" at bounding box center [60, 56] width 18 height 20
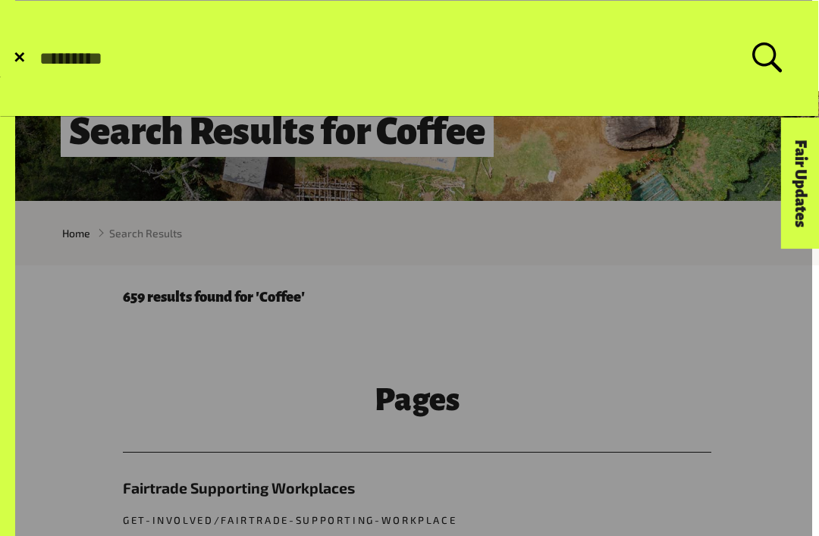
type input "*"
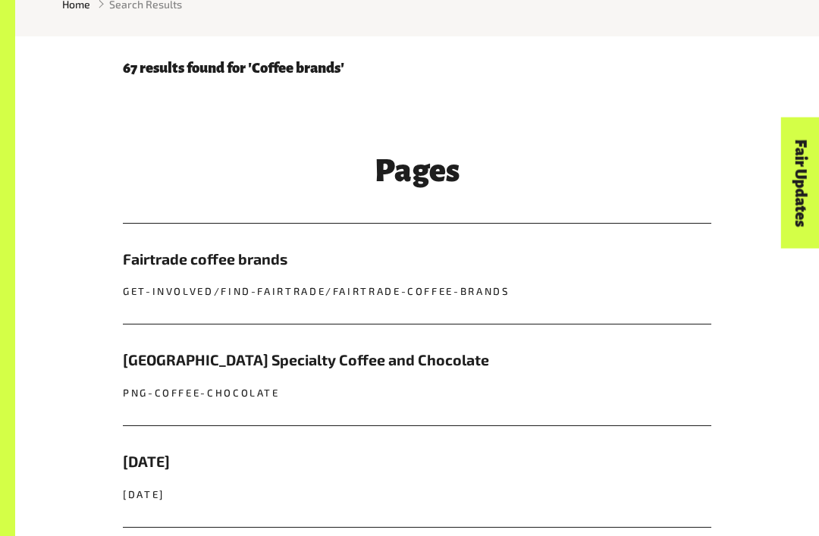
scroll to position [360, 0]
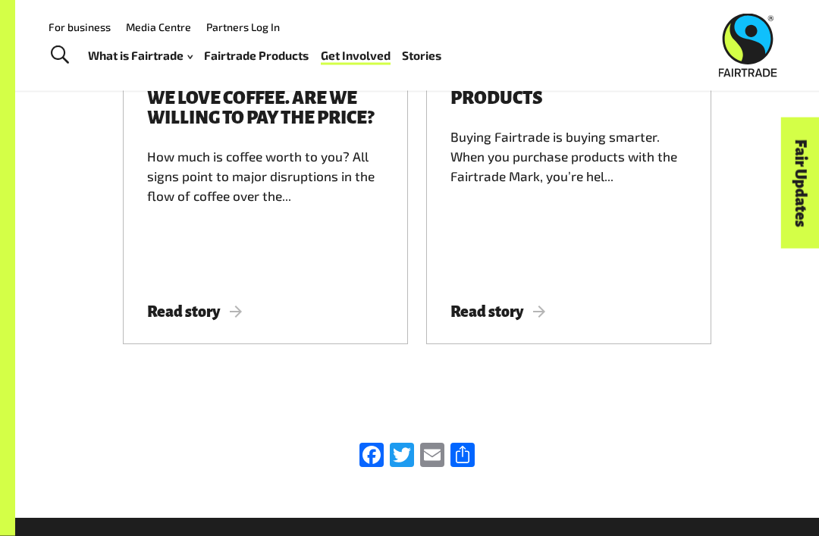
scroll to position [2547, 0]
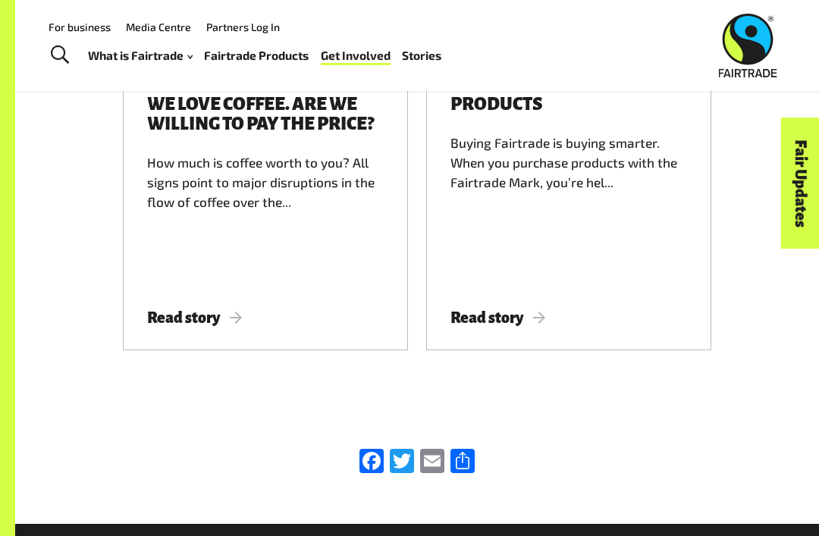
click at [272, 156] on div "How much is coffee worth to you? All signs point to major disruptions in the fl…" at bounding box center [265, 218] width 237 height 130
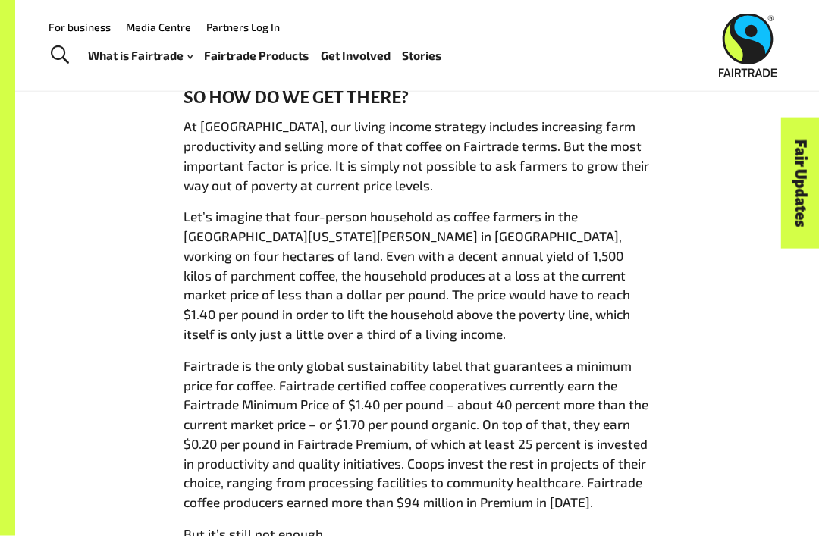
scroll to position [1928, 0]
